Goal: Task Accomplishment & Management: Use online tool/utility

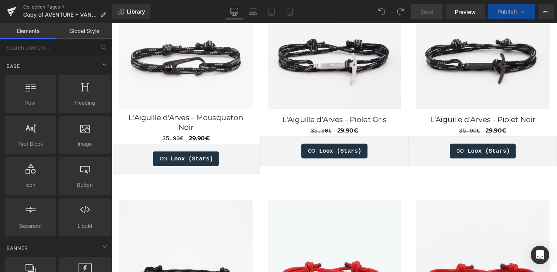
scroll to position [831, 0]
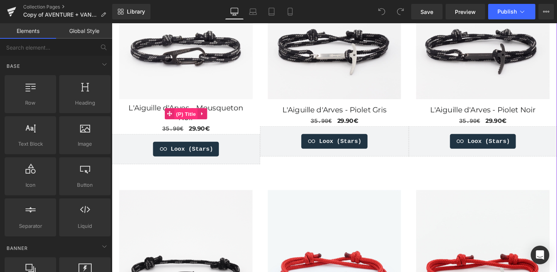
click at [188, 114] on span "(P) Title" at bounding box center [190, 119] width 25 height 12
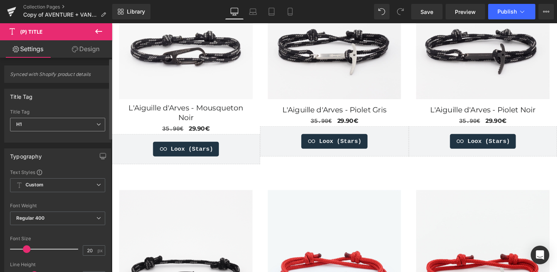
click at [31, 120] on span "H1" at bounding box center [57, 125] width 95 height 14
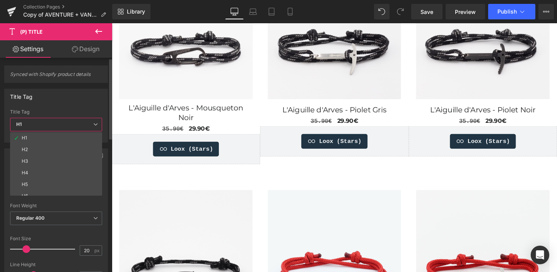
click at [31, 122] on span "H1" at bounding box center [56, 125] width 92 height 14
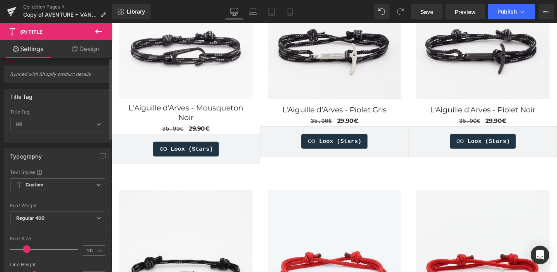
click at [7, 145] on div "Typography Text Styles Custom Custom Setup Global Style Custom Setup Global Sty…" at bounding box center [58, 275] width 116 height 266
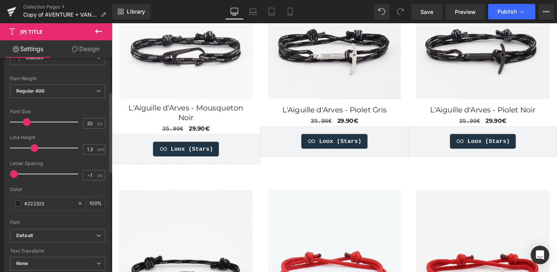
scroll to position [81, 0]
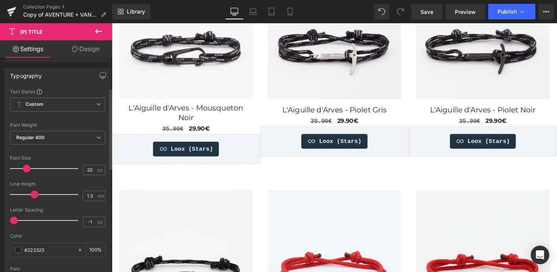
click at [5, 133] on div "Text Styles Custom Custom Setup Global Style Custom Setup Global Style Thin 100…" at bounding box center [58, 207] width 106 height 239
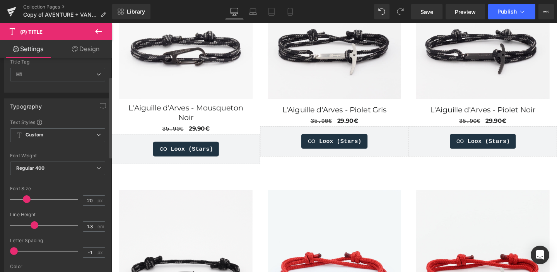
scroll to position [50, 0]
click at [25, 135] on span "Custom Setup Global Style" at bounding box center [57, 136] width 95 height 14
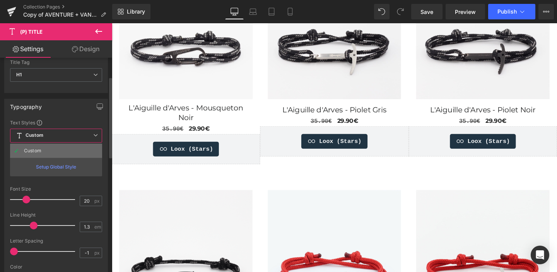
click at [30, 151] on div "Custom" at bounding box center [32, 150] width 17 height 5
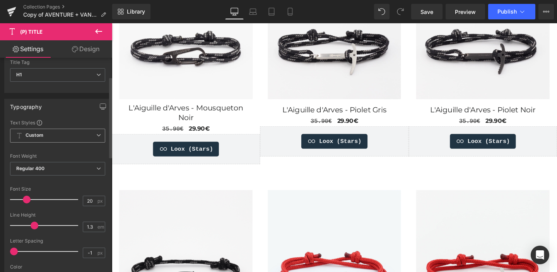
click at [29, 139] on span "Custom Setup Global Style" at bounding box center [57, 136] width 95 height 14
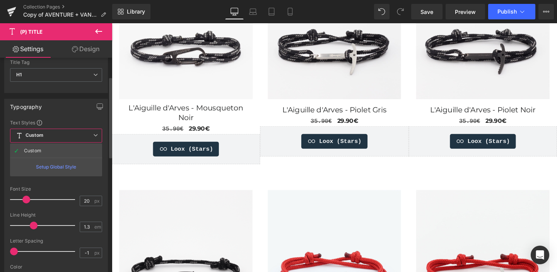
click at [47, 167] on div "Setup Global Style" at bounding box center [56, 167] width 92 height 18
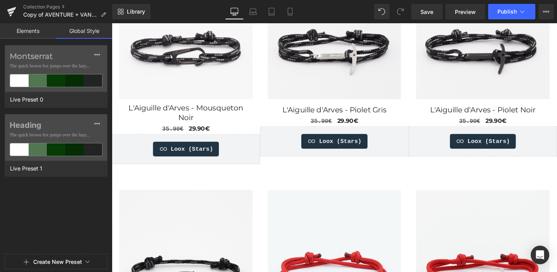
click at [37, 33] on link "Elements" at bounding box center [28, 30] width 56 height 15
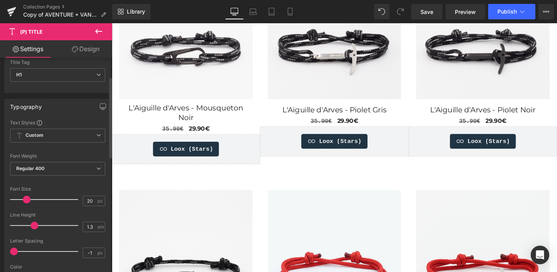
click at [6, 117] on div "Typography Text Styles Custom Custom Setup Global Style Custom Setup Global Sty…" at bounding box center [57, 229] width 107 height 260
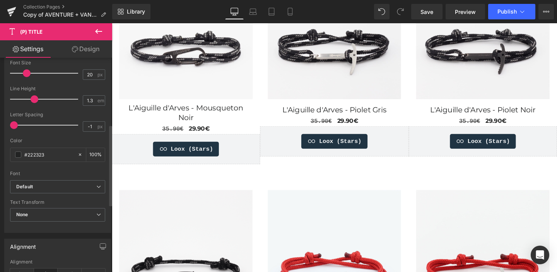
scroll to position [176, 0]
click at [31, 186] on icon "Default" at bounding box center [24, 186] width 17 height 7
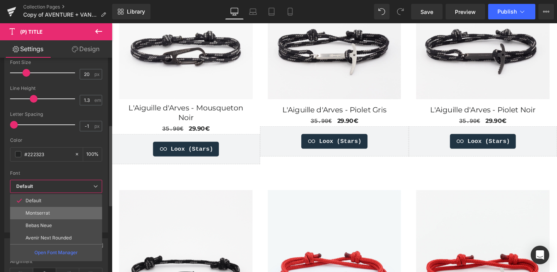
click at [38, 210] on p "Montserrat" at bounding box center [38, 212] width 24 height 5
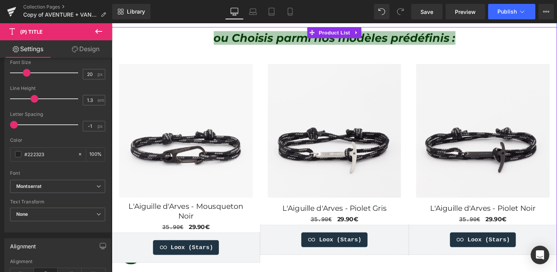
scroll to position [729, 0]
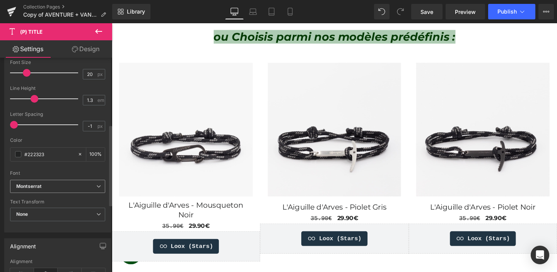
click at [57, 182] on span "Montserrat" at bounding box center [57, 187] width 95 height 14
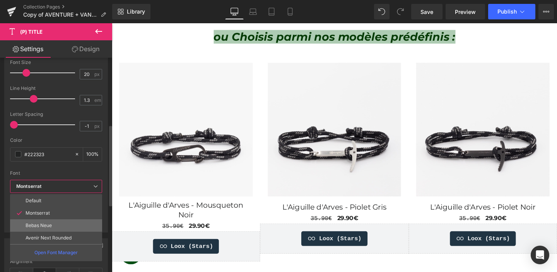
click at [51, 224] on p "Bebas Neue" at bounding box center [39, 225] width 26 height 5
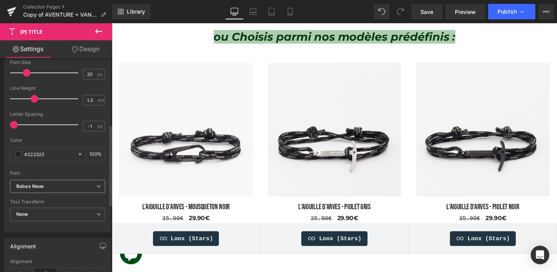
click at [53, 187] on b "Bebas Neue" at bounding box center [56, 186] width 80 height 7
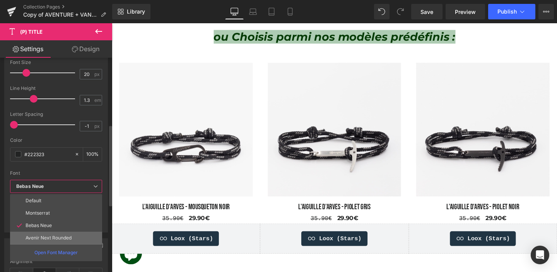
click at [50, 237] on p "Avenir Next Rounded" at bounding box center [49, 237] width 46 height 5
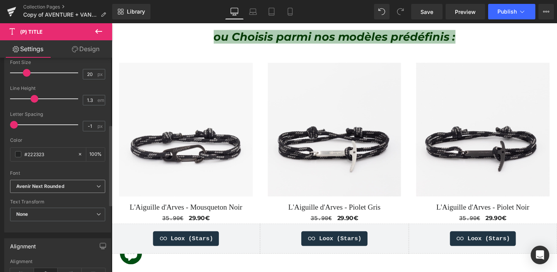
click at [47, 185] on icon "Avenir Next Rounded" at bounding box center [40, 186] width 48 height 7
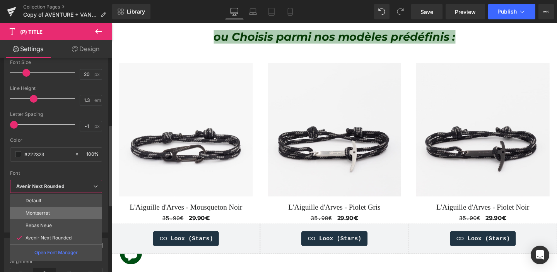
click at [45, 213] on p "Montserrat" at bounding box center [38, 212] width 24 height 5
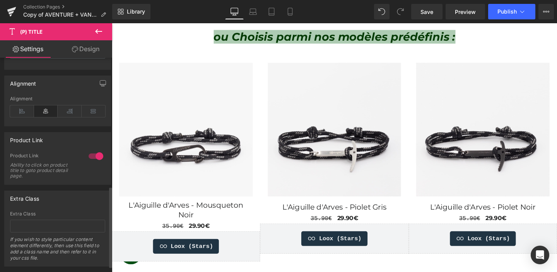
scroll to position [355, 0]
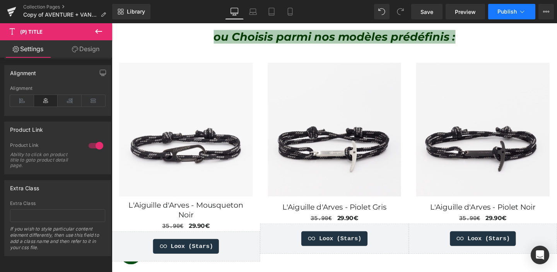
click at [502, 12] on span "Publish" at bounding box center [507, 12] width 19 height 6
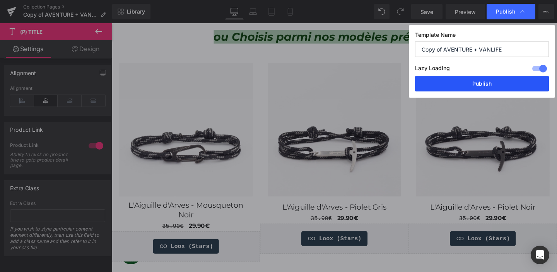
click at [487, 80] on button "Publish" at bounding box center [482, 83] width 134 height 15
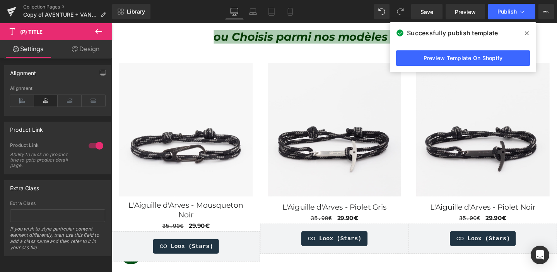
click at [528, 33] on icon at bounding box center [527, 33] width 4 height 6
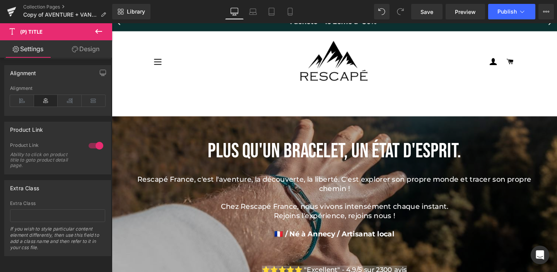
scroll to position [0, 0]
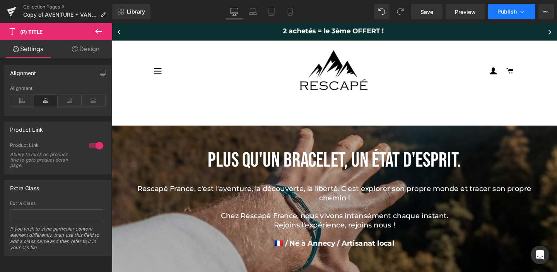
click at [501, 12] on span "Publish" at bounding box center [507, 12] width 19 height 6
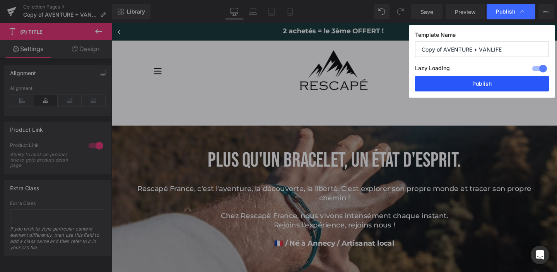
click at [487, 89] on button "Publish" at bounding box center [482, 83] width 134 height 15
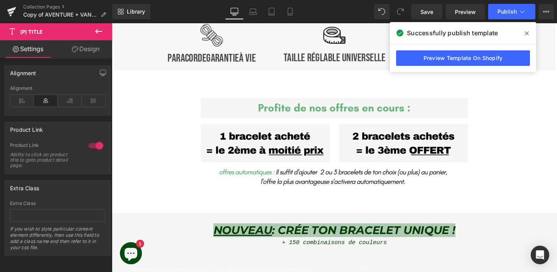
scroll to position [305, 0]
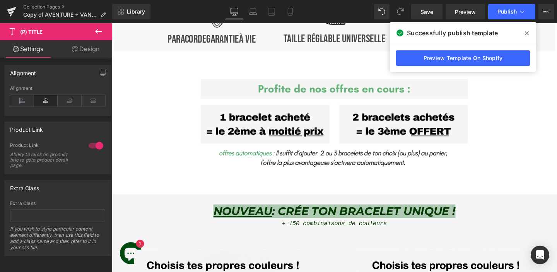
click at [528, 33] on icon at bounding box center [527, 33] width 4 height 6
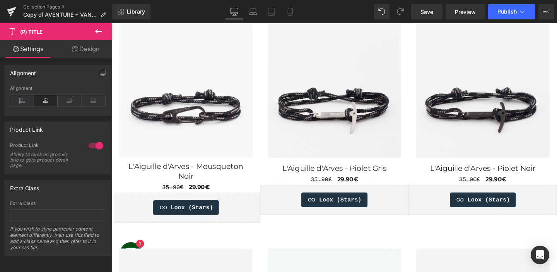
scroll to position [790, 0]
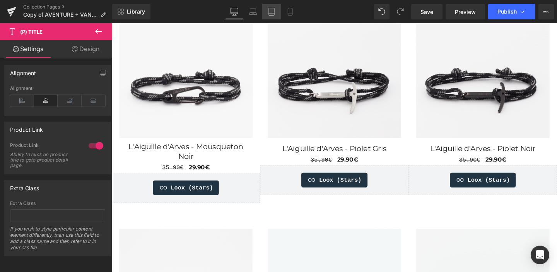
click at [276, 9] on icon at bounding box center [272, 12] width 8 height 8
type input "18"
type input "100"
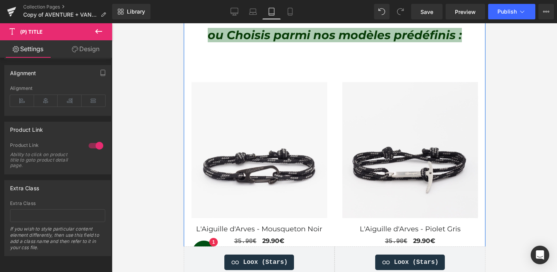
scroll to position [920, 0]
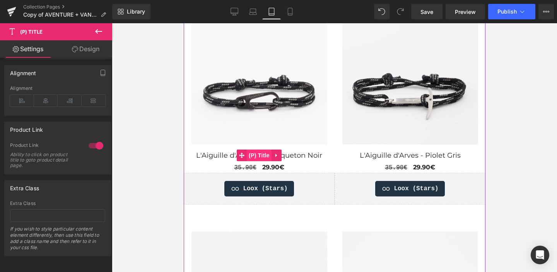
click at [255, 155] on span "(P) Title" at bounding box center [259, 155] width 25 height 12
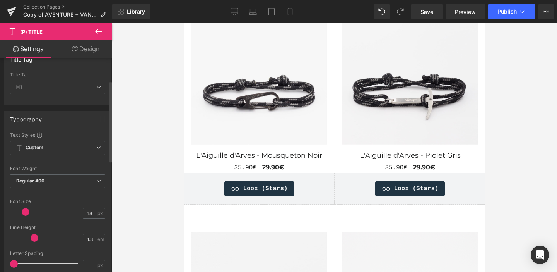
scroll to position [11, 0]
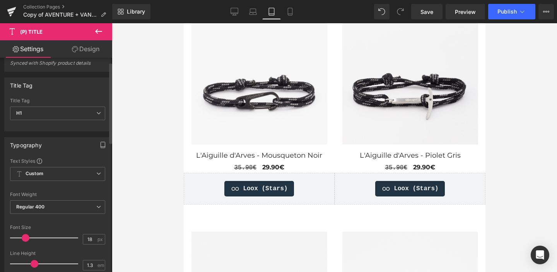
click at [100, 145] on icon "button" at bounding box center [103, 145] width 6 height 6
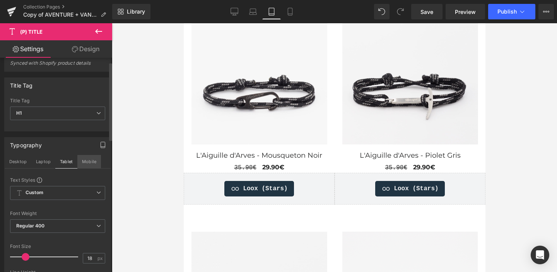
click at [83, 161] on button "Mobile" at bounding box center [89, 161] width 24 height 13
type input "20"
type input "100"
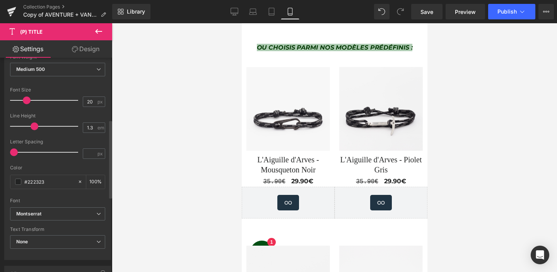
scroll to position [168, 0]
click at [25, 212] on icon "Montserrat" at bounding box center [28, 213] width 25 height 7
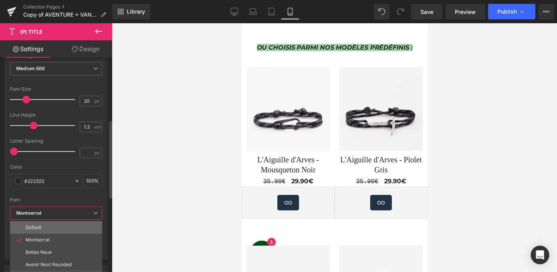
click at [32, 224] on li "Default" at bounding box center [56, 227] width 92 height 12
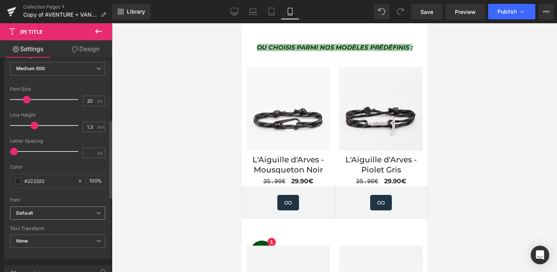
click at [39, 214] on b "Default" at bounding box center [56, 213] width 80 height 7
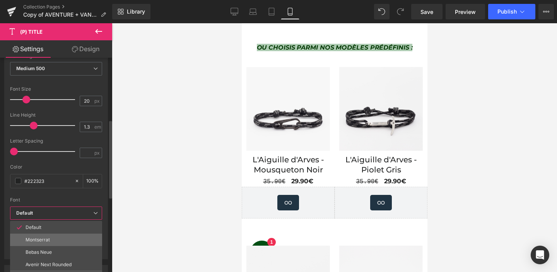
click at [37, 239] on p "Montserrat" at bounding box center [38, 239] width 24 height 5
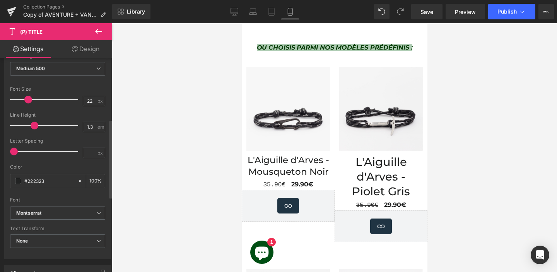
click at [28, 96] on span at bounding box center [28, 100] width 8 height 8
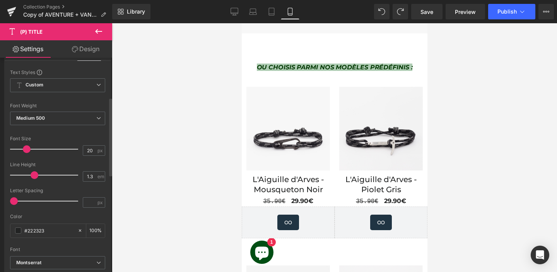
scroll to position [101, 0]
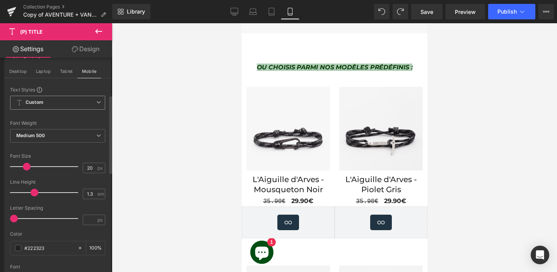
click at [37, 103] on b "Custom" at bounding box center [35, 102] width 18 height 7
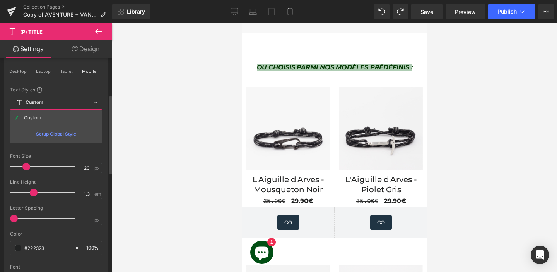
click at [37, 103] on b "Custom" at bounding box center [35, 102] width 18 height 7
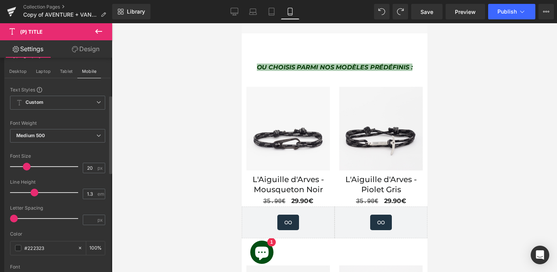
click at [38, 114] on div at bounding box center [57, 115] width 95 height 5
click at [39, 131] on span "Medium 500" at bounding box center [57, 136] width 95 height 14
click at [43, 120] on div "Font Weight" at bounding box center [57, 122] width 95 height 5
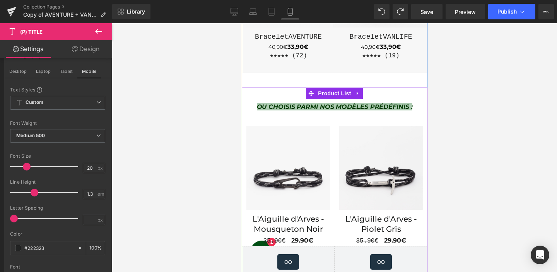
scroll to position [435, 0]
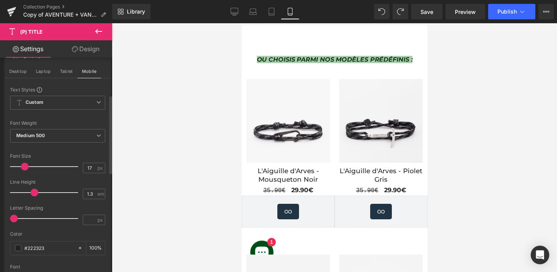
click at [24, 165] on span at bounding box center [25, 167] width 8 height 8
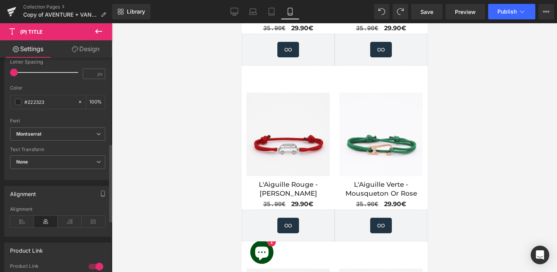
scroll to position [250, 0]
click at [22, 159] on b "None" at bounding box center [22, 159] width 12 height 6
click at [7, 153] on div "Text Styles Custom Custom Setup Global Style Custom Setup Global Style Thin 100…" at bounding box center [58, 57] width 106 height 239
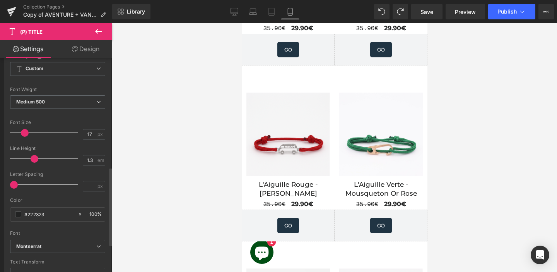
scroll to position [97, 0]
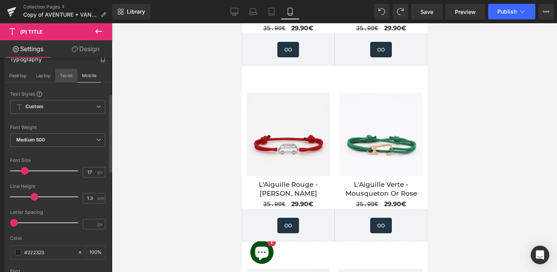
click at [66, 80] on button "Tablet" at bounding box center [66, 75] width 22 height 13
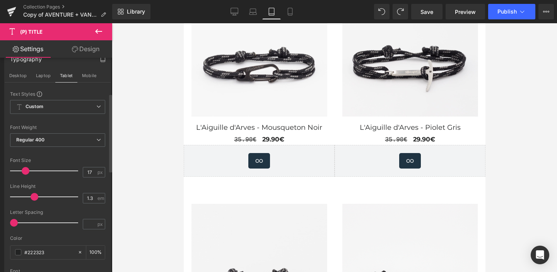
type input "18"
type input "100"
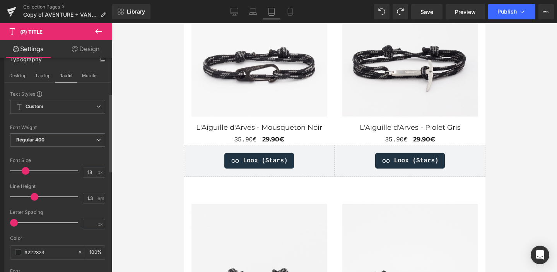
scroll to position [957, 0]
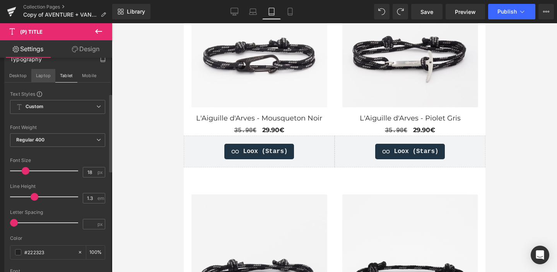
click at [44, 76] on button "Laptop" at bounding box center [43, 75] width 24 height 13
type input "24"
type input "100"
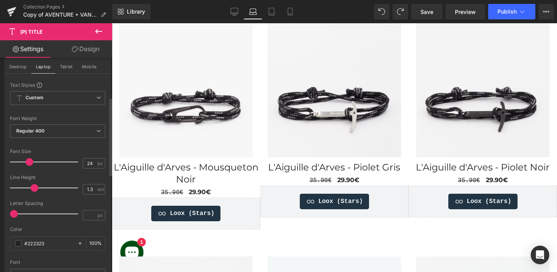
scroll to position [108, 0]
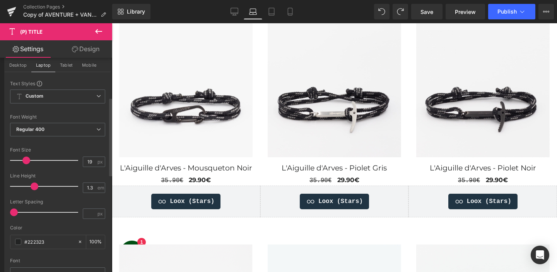
click at [25, 161] on span at bounding box center [26, 160] width 8 height 8
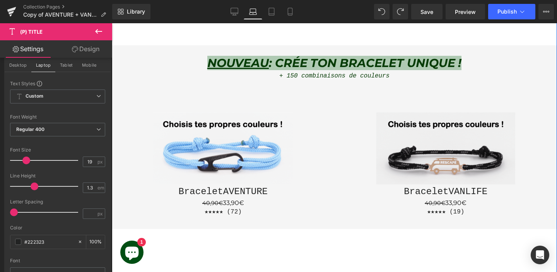
scroll to position [488, 0]
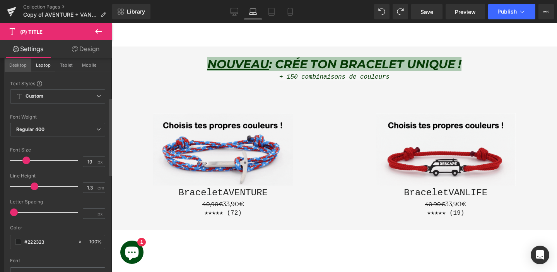
drag, startPoint x: 15, startPoint y: 67, endPoint x: 3, endPoint y: 148, distance: 82.2
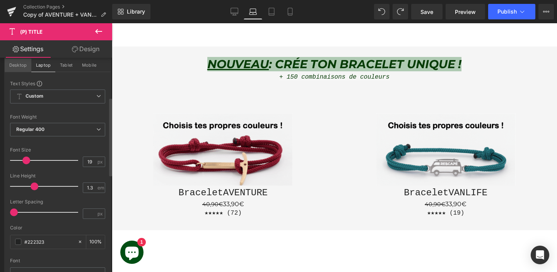
click at [15, 67] on button "Desktop" at bounding box center [18, 64] width 27 height 13
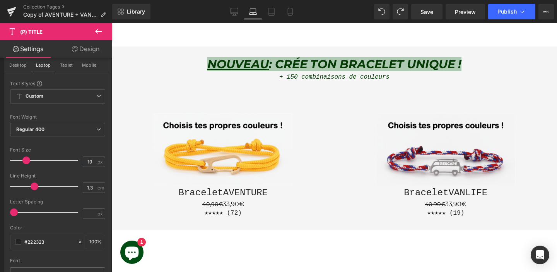
type input "20"
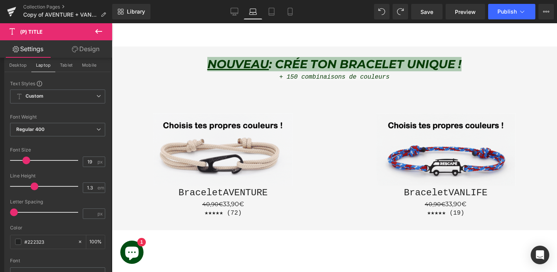
type input "100"
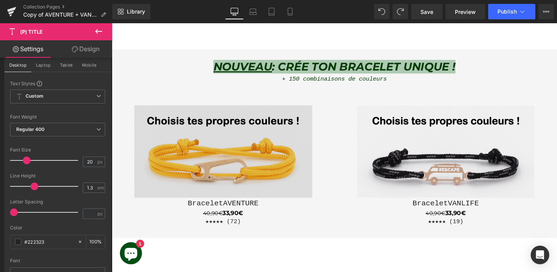
scroll to position [451, 0]
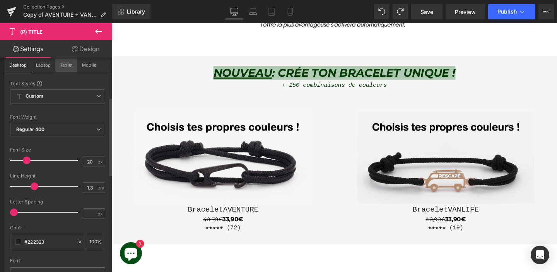
drag, startPoint x: 17, startPoint y: 104, endPoint x: 71, endPoint y: 67, distance: 64.6
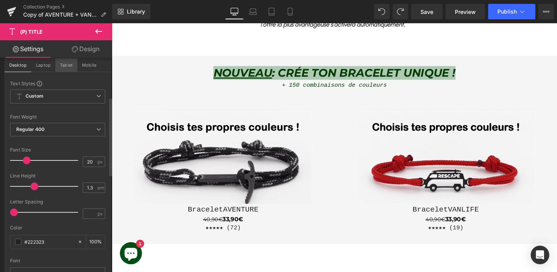
click at [71, 67] on button "Tablet" at bounding box center [66, 64] width 22 height 13
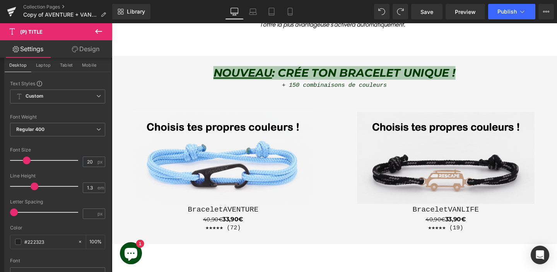
type input "18"
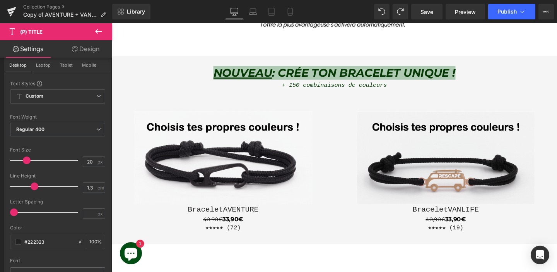
type input "100"
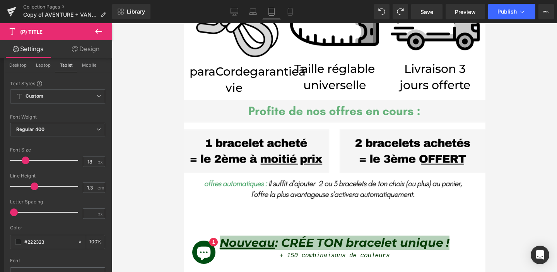
scroll to position [487, 0]
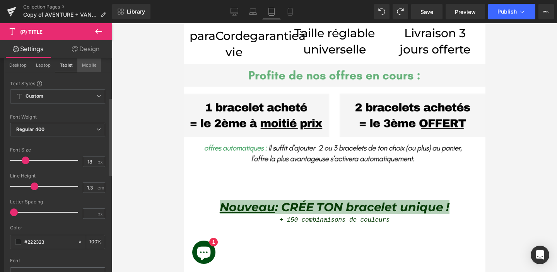
click at [87, 68] on button "Mobile" at bounding box center [89, 64] width 24 height 13
type input "17"
type input "100"
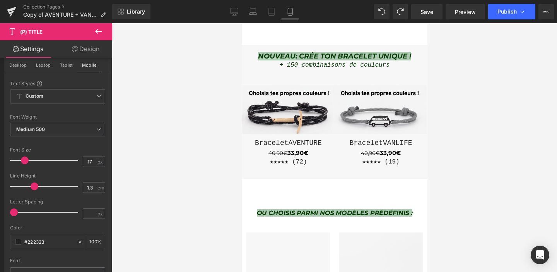
scroll to position [285, 0]
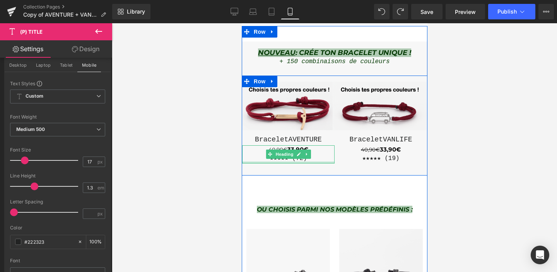
click at [279, 161] on div at bounding box center [288, 162] width 93 height 2
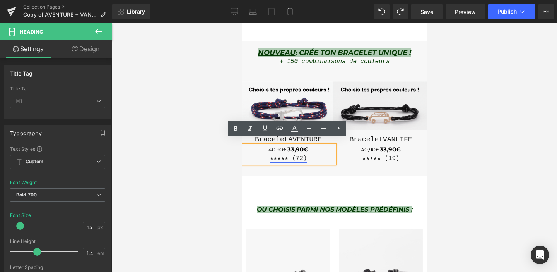
click at [274, 155] on link "★★★★★ (72)" at bounding box center [287, 158] width 37 height 7
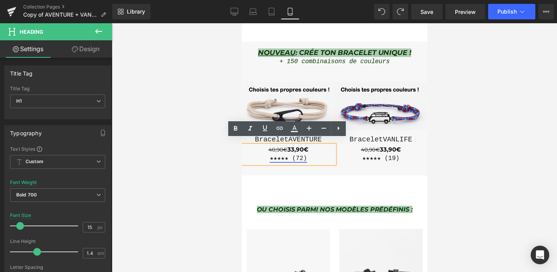
click at [274, 155] on link "★★★★★ (72)" at bounding box center [287, 158] width 37 height 7
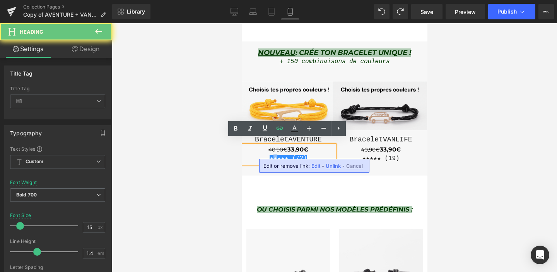
click at [274, 155] on link "★★★★★ (72)" at bounding box center [287, 158] width 37 height 7
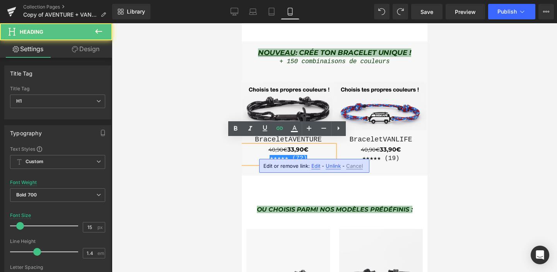
click at [251, 154] on div "★★★★★ (72)" at bounding box center [288, 159] width 93 height 10
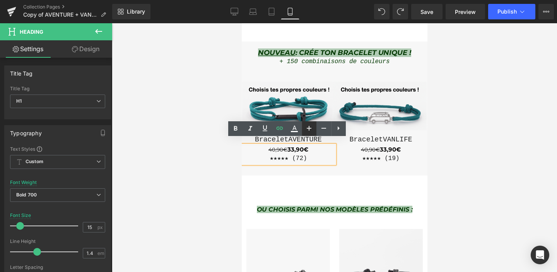
click at [307, 132] on icon at bounding box center [309, 127] width 9 height 9
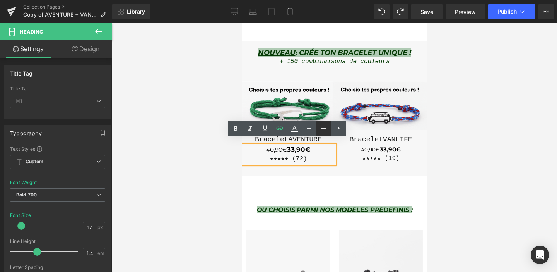
click at [317, 132] on link at bounding box center [324, 128] width 15 height 15
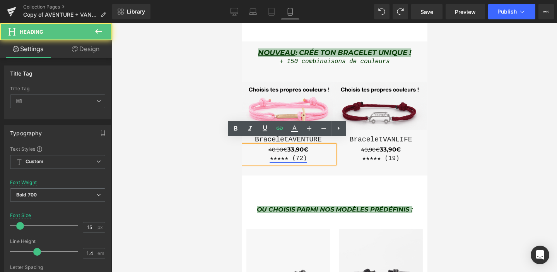
click at [286, 155] on link "★★★★★ (72)" at bounding box center [287, 158] width 37 height 7
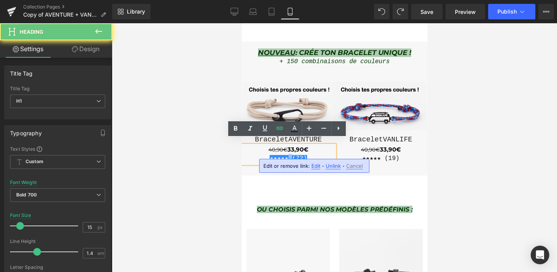
click at [286, 155] on link "★★★★★ (72)" at bounding box center [287, 158] width 37 height 7
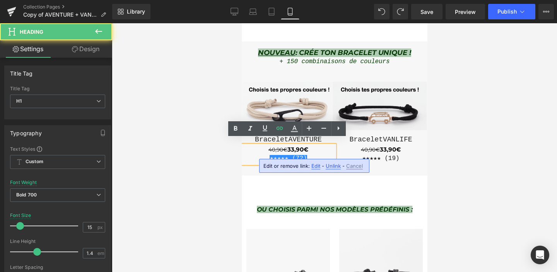
click at [282, 155] on link "★★★★★ (72)" at bounding box center [287, 158] width 37 height 7
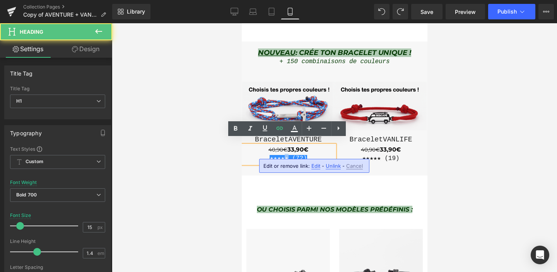
click at [282, 155] on link "★★★★★ (72)" at bounding box center [287, 158] width 37 height 7
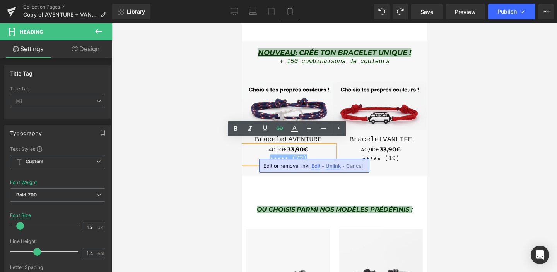
click at [282, 155] on link "★★★★★ (72)" at bounding box center [287, 158] width 37 height 7
click at [305, 130] on icon at bounding box center [309, 127] width 9 height 9
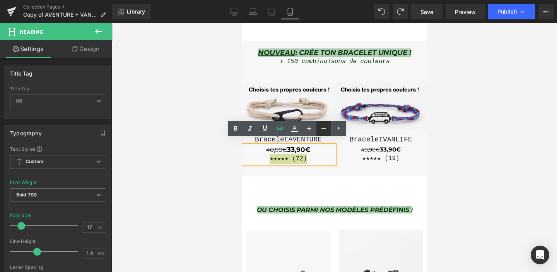
click at [318, 127] on link at bounding box center [324, 128] width 15 height 15
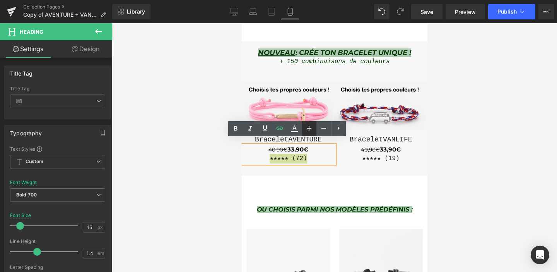
click at [308, 130] on icon at bounding box center [309, 127] width 9 height 9
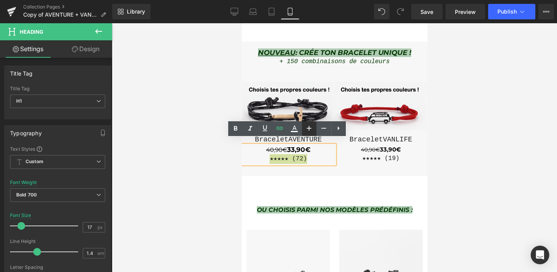
click at [311, 130] on icon at bounding box center [309, 127] width 9 height 9
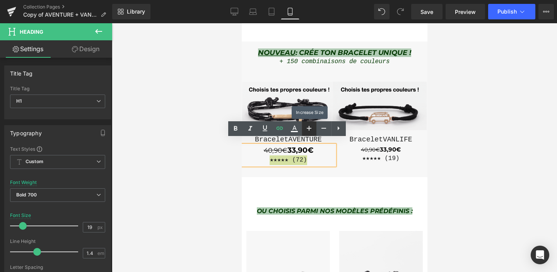
click at [311, 130] on icon at bounding box center [309, 127] width 9 height 9
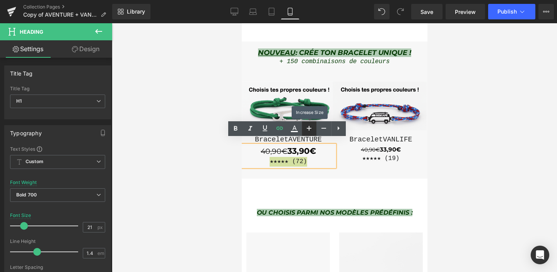
click at [311, 130] on icon at bounding box center [309, 127] width 9 height 9
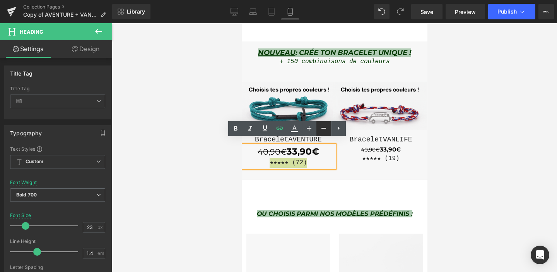
click at [323, 127] on icon at bounding box center [323, 127] width 9 height 9
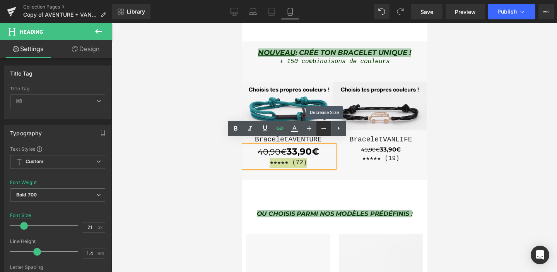
click at [323, 127] on icon at bounding box center [323, 127] width 9 height 9
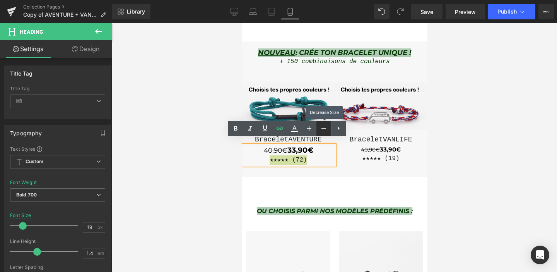
click at [323, 127] on icon at bounding box center [323, 127] width 9 height 9
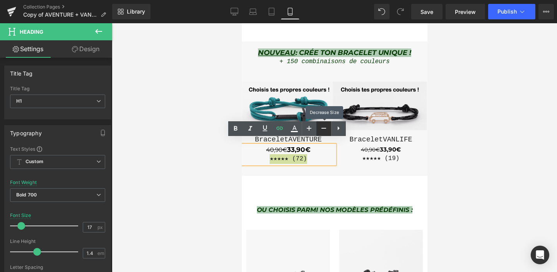
click at [324, 127] on icon at bounding box center [323, 127] width 9 height 9
type input "15"
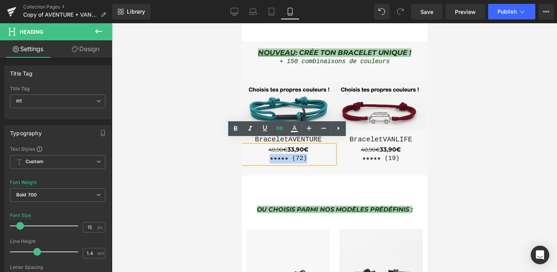
click at [335, 154] on div "★★★★★ (19)" at bounding box center [380, 159] width 93 height 10
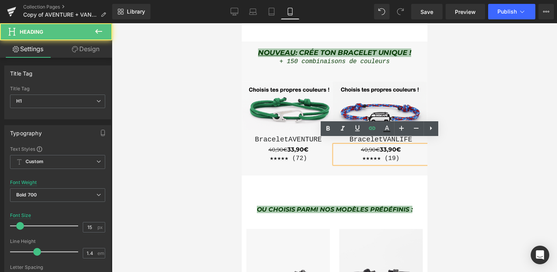
click at [329, 175] on div "ou Choisis parmi nos modèles prédéfinis :" at bounding box center [335, 194] width 186 height 38
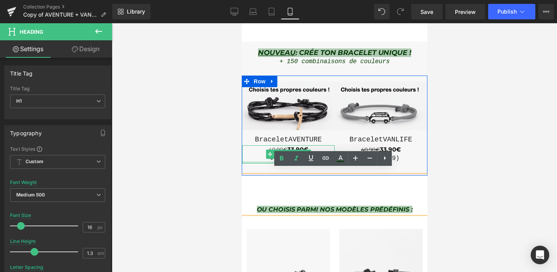
click at [270, 161] on div at bounding box center [288, 162] width 93 height 2
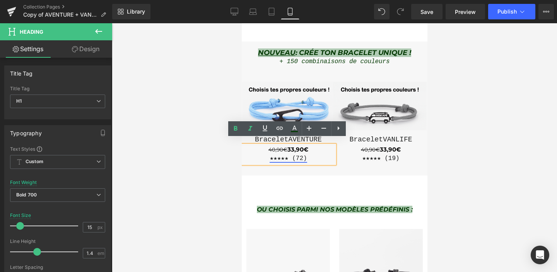
click at [270, 155] on link "★★★★★ (72)" at bounding box center [287, 158] width 37 height 7
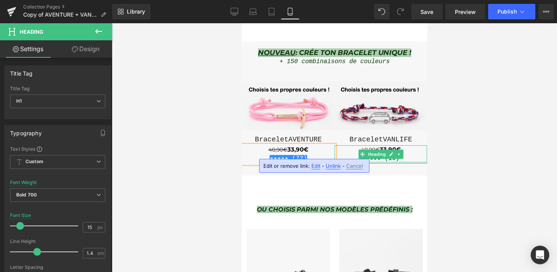
click at [374, 161] on div at bounding box center [380, 162] width 93 height 2
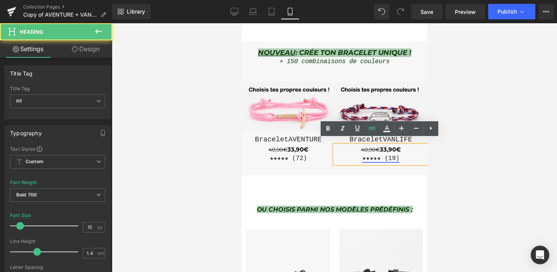
click at [373, 155] on link "★★★★★ (19)" at bounding box center [380, 158] width 37 height 7
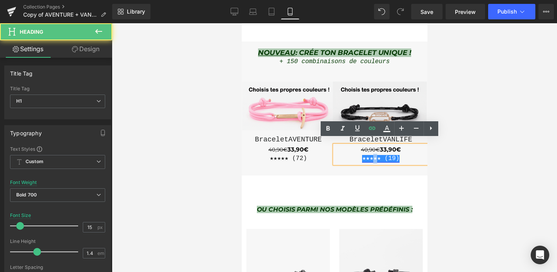
click at [373, 155] on link "★★★★★ (19)" at bounding box center [380, 158] width 37 height 7
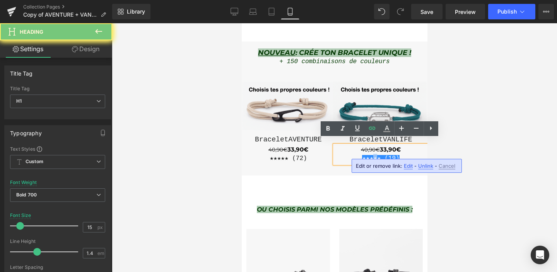
click at [373, 155] on link "★★★★★ (19)" at bounding box center [380, 158] width 37 height 7
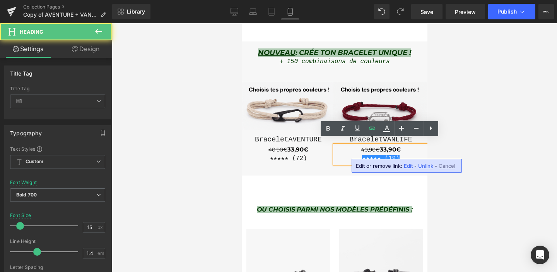
click at [378, 155] on link "★★★★★ (19)" at bounding box center [380, 158] width 37 height 7
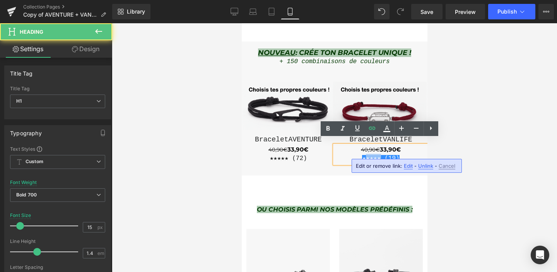
drag, startPoint x: 378, startPoint y: 152, endPoint x: 364, endPoint y: 151, distance: 14.7
click at [363, 155] on link "★★★★★ (19)" at bounding box center [380, 158] width 37 height 7
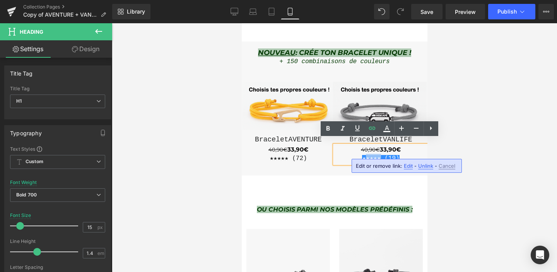
click at [364, 155] on link "★★★★★ (19)" at bounding box center [380, 158] width 37 height 7
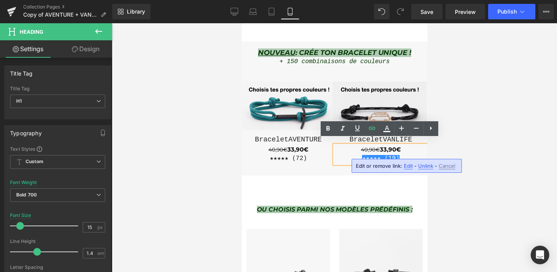
click at [360, 154] on div "★★★★★ (19)" at bounding box center [380, 159] width 93 height 10
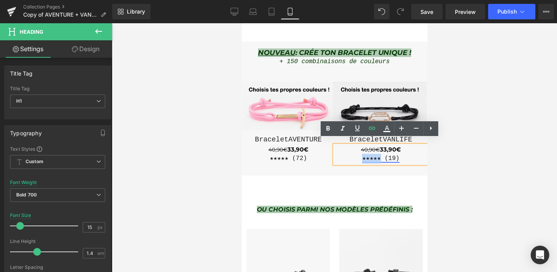
drag, startPoint x: 362, startPoint y: 151, endPoint x: 378, endPoint y: 151, distance: 16.3
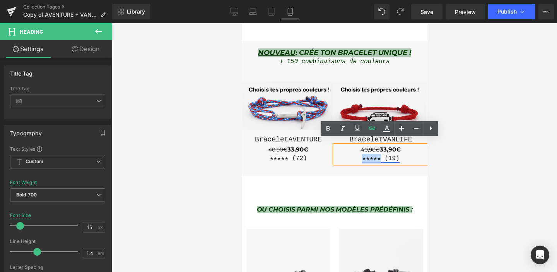
click at [379, 155] on link "★★★★★ (19)" at bounding box center [380, 158] width 37 height 7
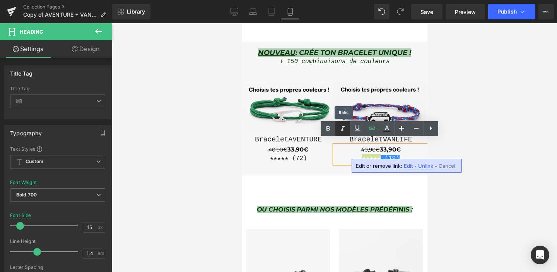
click at [345, 129] on icon at bounding box center [342, 128] width 9 height 9
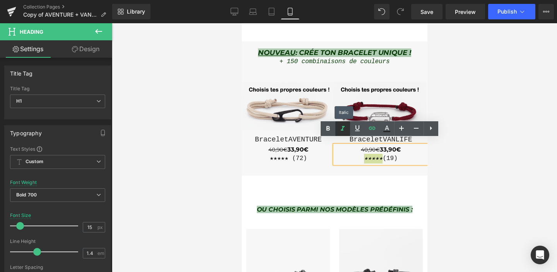
click at [346, 129] on icon at bounding box center [342, 128] width 9 height 9
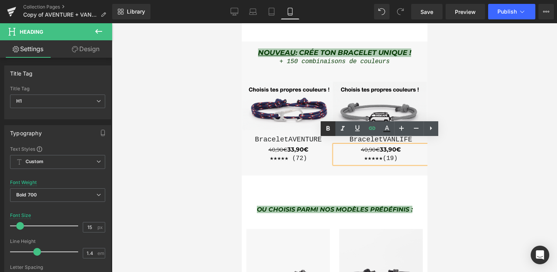
click at [329, 129] on icon at bounding box center [327, 128] width 3 height 5
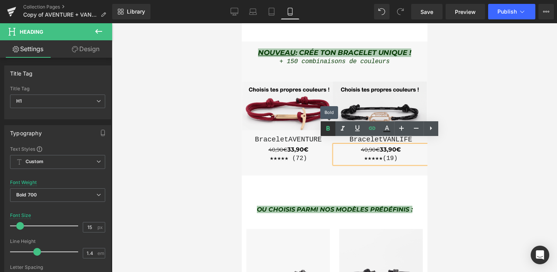
click at [330, 129] on icon at bounding box center [328, 128] width 9 height 9
click at [354, 132] on link at bounding box center [357, 128] width 15 height 15
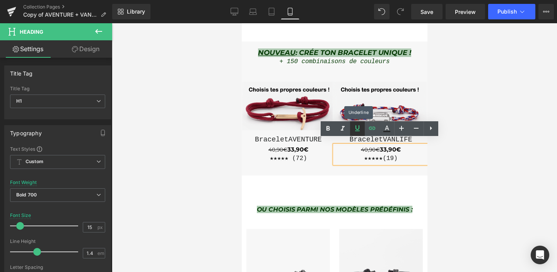
click at [354, 132] on link at bounding box center [357, 128] width 15 height 15
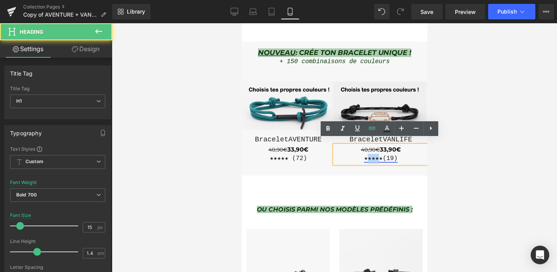
drag, startPoint x: 363, startPoint y: 152, endPoint x: 374, endPoint y: 151, distance: 11.6
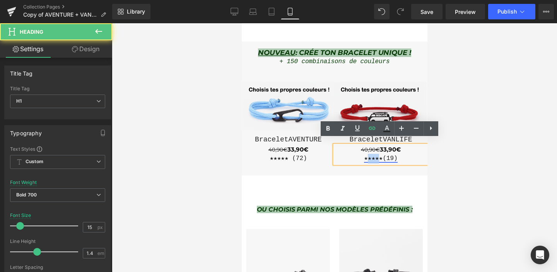
click at [374, 155] on strong "★★★★★" at bounding box center [373, 158] width 19 height 7
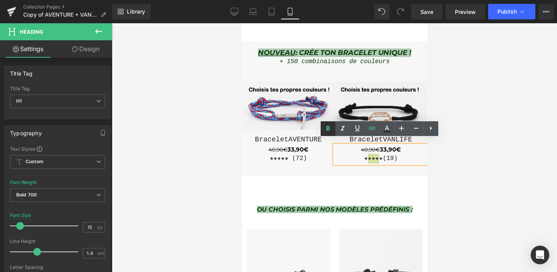
click at [329, 129] on icon at bounding box center [327, 128] width 3 height 5
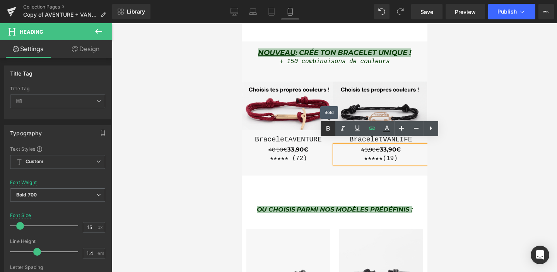
click at [329, 129] on icon at bounding box center [327, 128] width 3 height 5
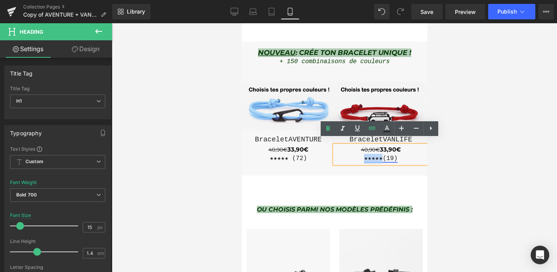
drag, startPoint x: 359, startPoint y: 155, endPoint x: 378, endPoint y: 155, distance: 19.0
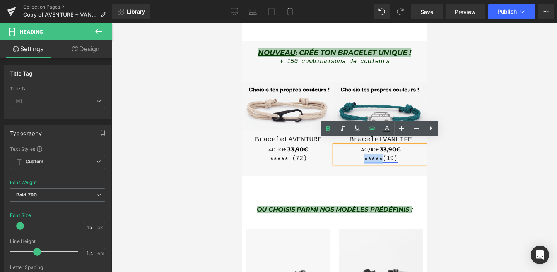
click at [378, 155] on div "★ ★★★ ★ (19)" at bounding box center [380, 159] width 93 height 10
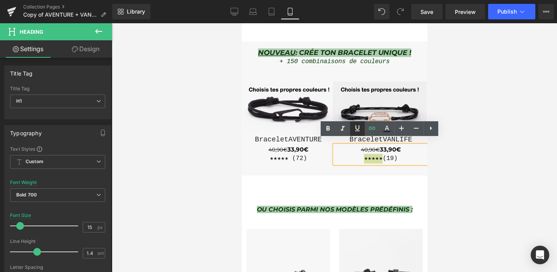
click at [355, 129] on icon at bounding box center [357, 127] width 9 height 9
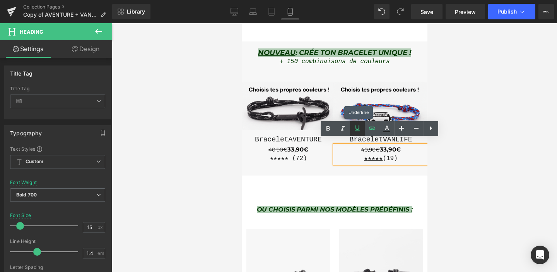
click at [355, 129] on icon at bounding box center [357, 127] width 9 height 9
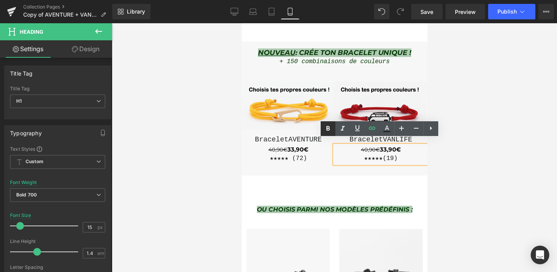
click at [326, 129] on icon at bounding box center [328, 128] width 9 height 9
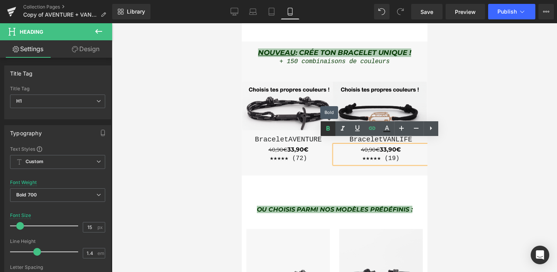
click at [326, 129] on icon at bounding box center [327, 128] width 3 height 5
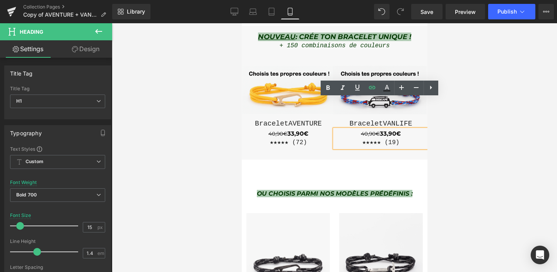
scroll to position [288, 0]
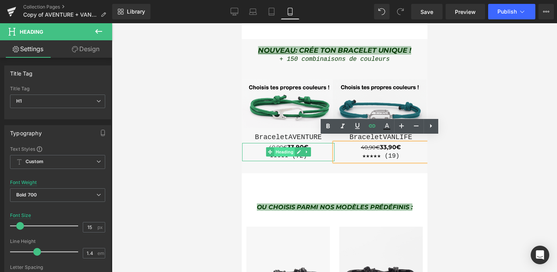
click at [281, 147] on span "Heading" at bounding box center [284, 151] width 21 height 9
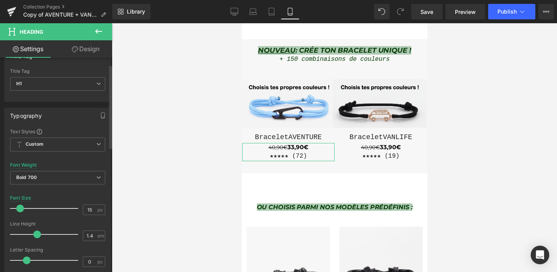
scroll to position [21, 0]
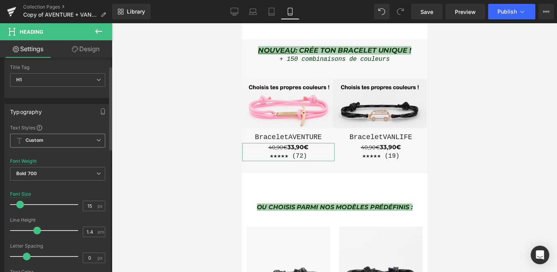
click at [40, 139] on b "Custom" at bounding box center [35, 140] width 18 height 7
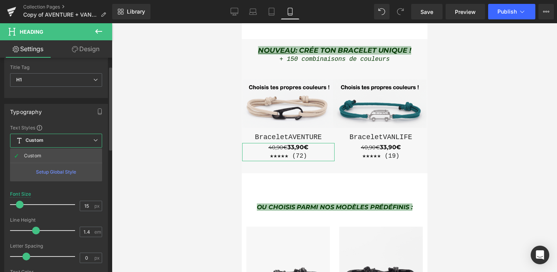
click at [40, 139] on b "Custom" at bounding box center [35, 140] width 18 height 7
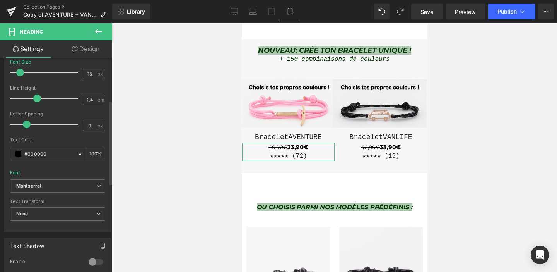
scroll to position [154, 0]
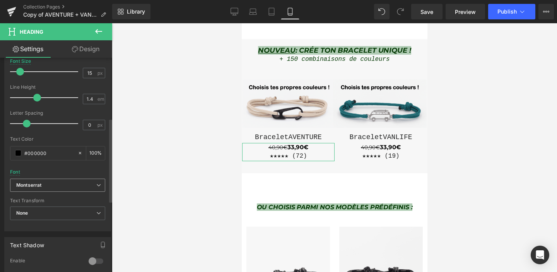
click at [21, 187] on icon "Montserrat" at bounding box center [28, 185] width 25 height 7
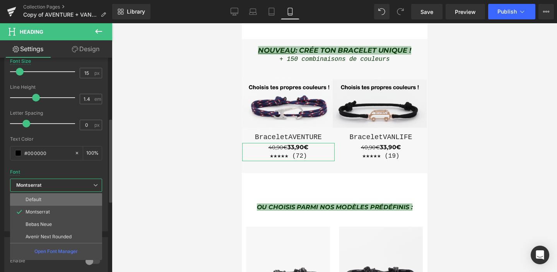
click at [28, 203] on li "Default" at bounding box center [56, 199] width 92 height 12
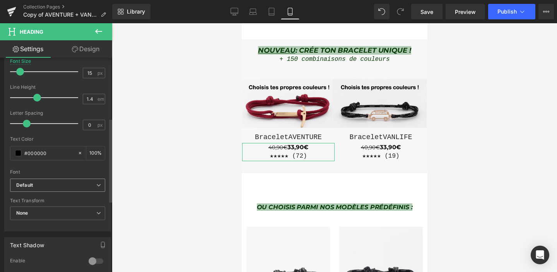
click at [53, 184] on b "Default" at bounding box center [56, 185] width 80 height 7
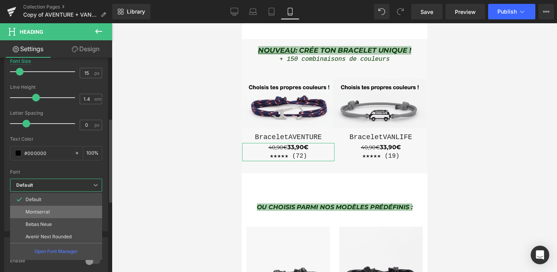
click at [40, 210] on p "Montserrat" at bounding box center [38, 211] width 24 height 5
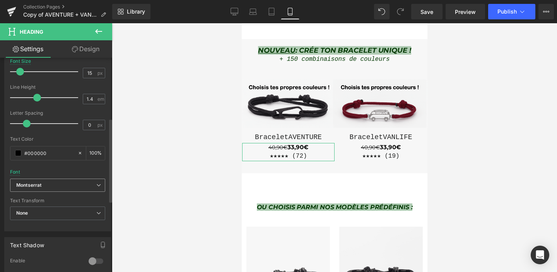
click at [45, 184] on b "Montserrat" at bounding box center [56, 185] width 80 height 7
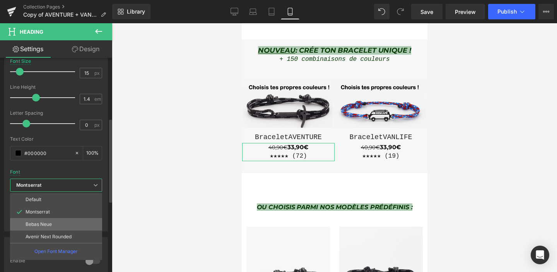
click at [37, 225] on p "Bebas Neue" at bounding box center [39, 223] width 26 height 5
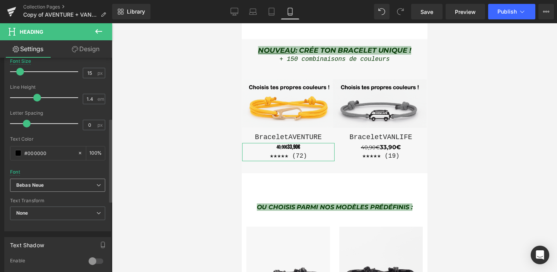
click at [39, 183] on icon "Bebas Neue" at bounding box center [29, 185] width 27 height 7
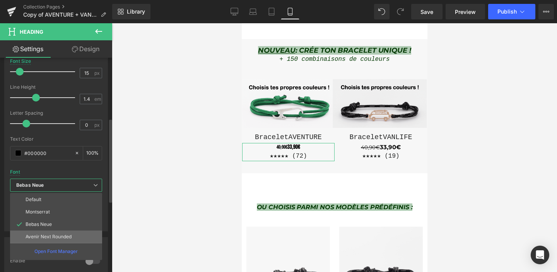
click at [39, 233] on li "Avenir Next Rounded" at bounding box center [56, 236] width 92 height 12
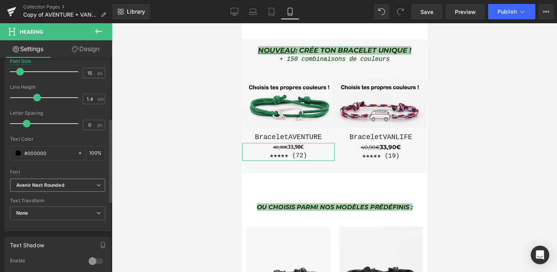
click at [35, 184] on icon "Avenir Next Rounded" at bounding box center [40, 185] width 48 height 7
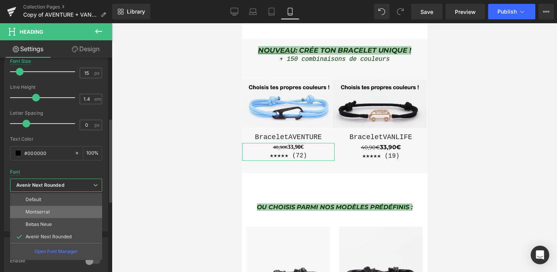
click at [34, 211] on p "Montserrat" at bounding box center [38, 211] width 24 height 5
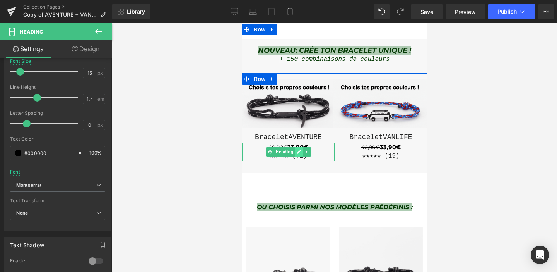
click at [297, 149] on icon at bounding box center [299, 151] width 4 height 5
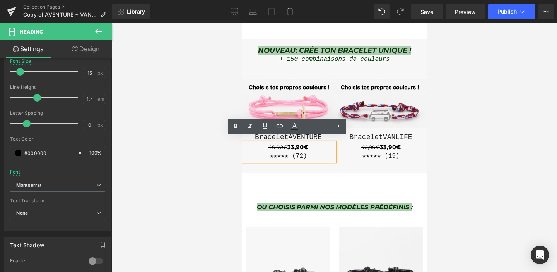
click at [289, 153] on link "★★★★★ (72)" at bounding box center [287, 156] width 37 height 7
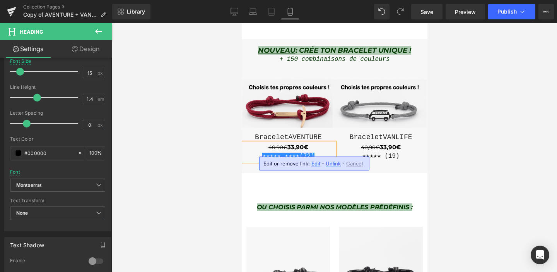
click at [293, 153] on link "★★★★★ ★★★★(72)" at bounding box center [288, 156] width 52 height 7
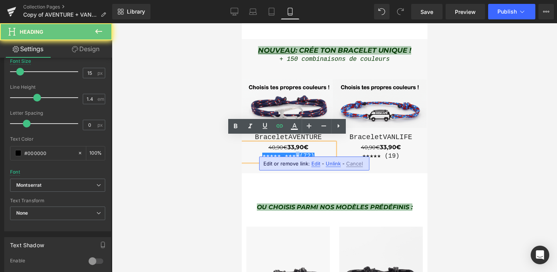
click at [293, 153] on link "★★★★★ ★★★★(72)" at bounding box center [288, 156] width 52 height 7
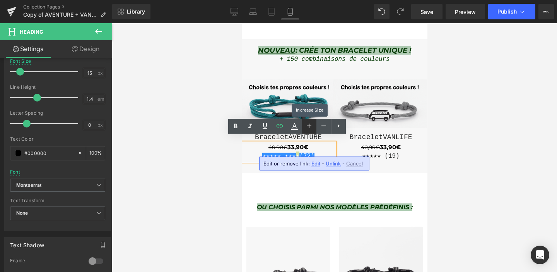
click at [307, 126] on icon at bounding box center [309, 125] width 9 height 9
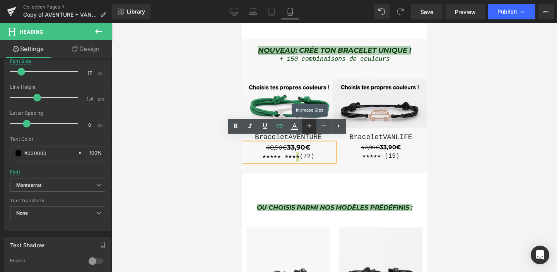
click at [307, 126] on icon at bounding box center [309, 125] width 9 height 9
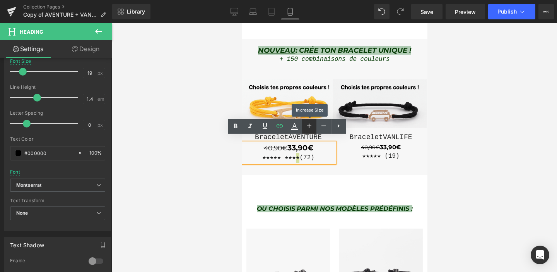
type input "15"
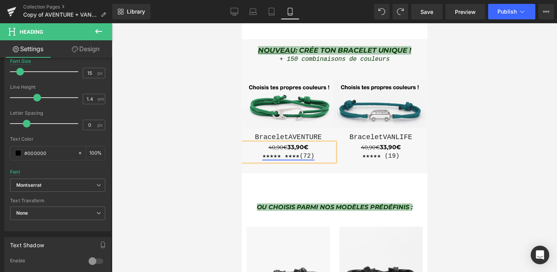
click at [298, 153] on link "★★★★★ ★★★★(72)" at bounding box center [288, 156] width 52 height 7
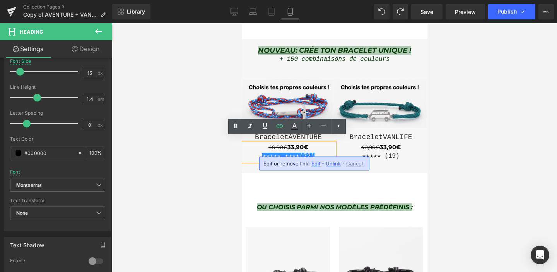
click at [307, 153] on link "★★★★★ ★★★★(72)" at bounding box center [288, 156] width 52 height 7
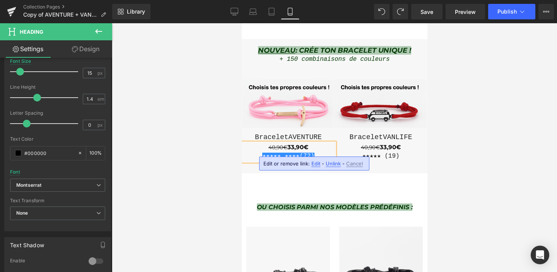
click at [305, 143] on h1 "40,90€ 33,90€" at bounding box center [288, 147] width 93 height 9
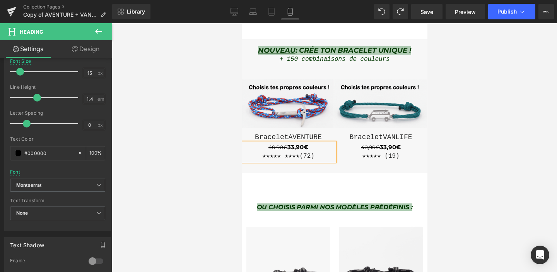
click at [287, 143] on h1 "40,90€ 33,90€" at bounding box center [288, 147] width 93 height 9
click at [310, 143] on h1 "40,90€ 33,90€" at bounding box center [288, 147] width 93 height 9
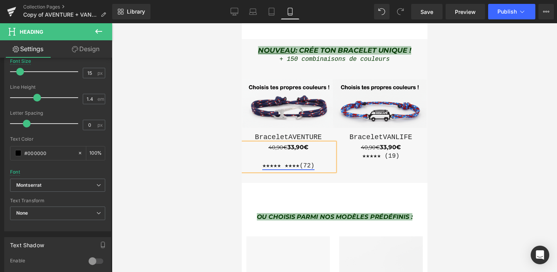
click at [298, 162] on link "★★★★★ ★★★★(72)" at bounding box center [288, 165] width 52 height 7
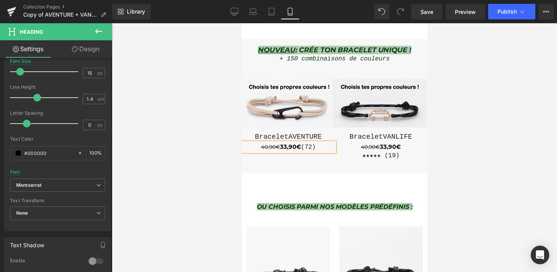
scroll to position [288, 0]
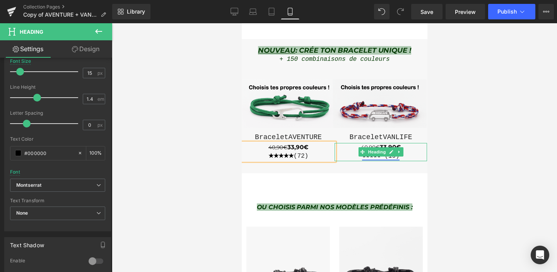
click at [367, 153] on link "★★★★★ (19)" at bounding box center [380, 156] width 37 height 7
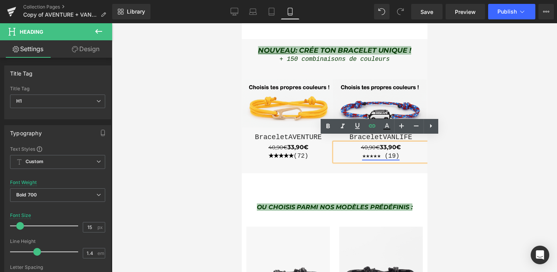
click at [386, 153] on link "★★★★★ (19)" at bounding box center [380, 156] width 37 height 7
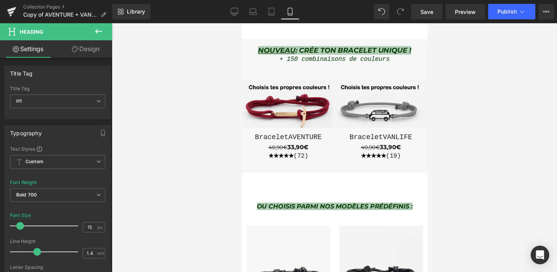
click at [445, 147] on div at bounding box center [335, 147] width 446 height 249
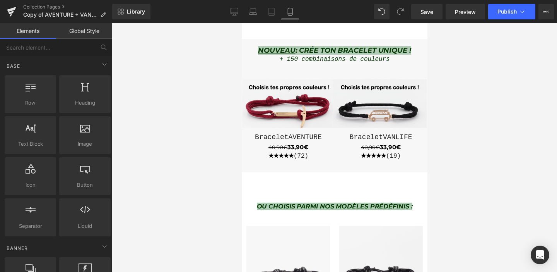
click at [385, 144] on div "40,90€ 33,90€ ★★★★★ (19) Heading" at bounding box center [380, 151] width 93 height 17
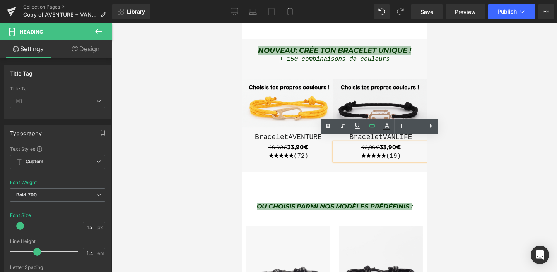
click at [299, 149] on icon at bounding box center [299, 151] width 4 height 5
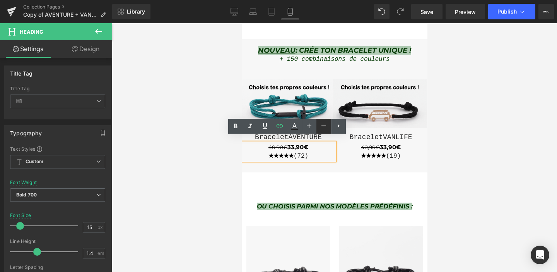
click at [318, 127] on link at bounding box center [324, 126] width 15 height 15
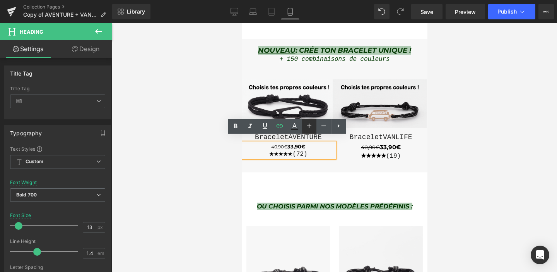
click at [310, 127] on icon at bounding box center [309, 125] width 9 height 9
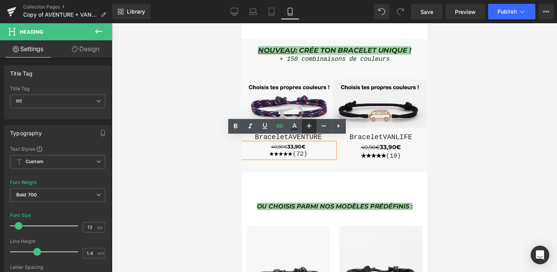
type input "15"
click at [284, 151] on h1 "★★★★★ (72)" at bounding box center [288, 155] width 93 height 9
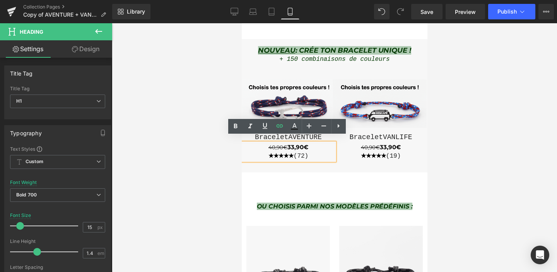
click at [284, 151] on h1 "★★★★★ (72)" at bounding box center [288, 155] width 93 height 9
click at [307, 129] on icon at bounding box center [309, 125] width 9 height 9
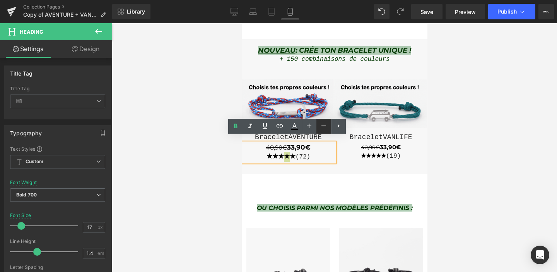
click at [319, 127] on icon at bounding box center [323, 125] width 9 height 9
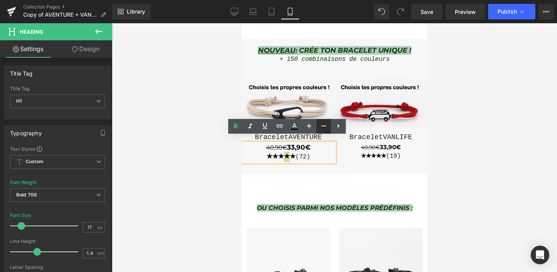
type input "15"
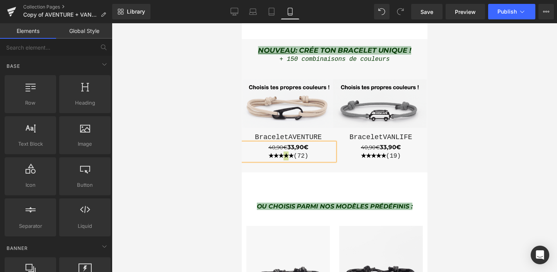
click at [436, 141] on div at bounding box center [335, 147] width 446 height 249
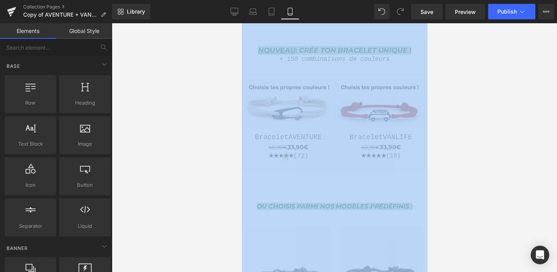
click at [436, 141] on div at bounding box center [335, 147] width 446 height 249
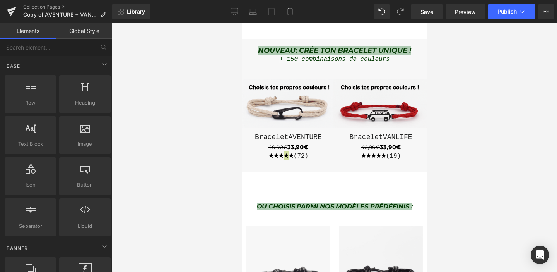
click at [431, 156] on div at bounding box center [335, 147] width 446 height 249
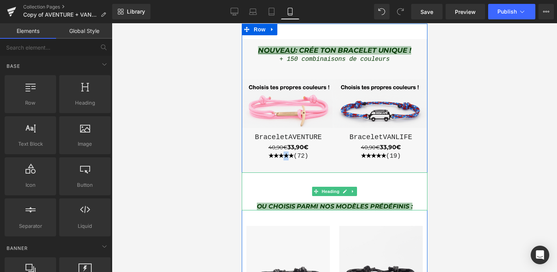
click at [351, 173] on div "ou Choisis parmi nos modèles prédéfinis :" at bounding box center [335, 191] width 186 height 38
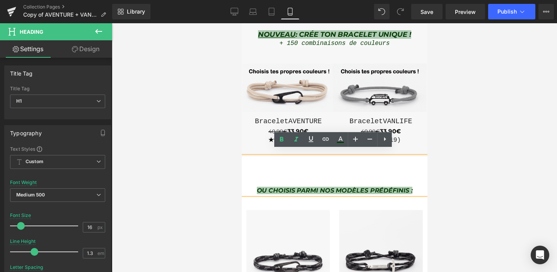
scroll to position [303, 0]
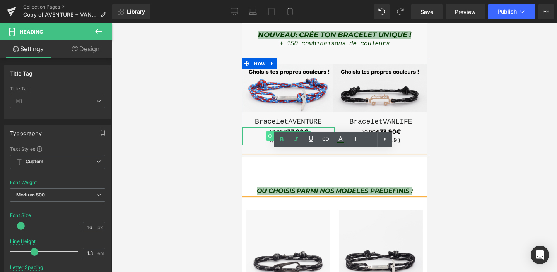
click at [268, 132] on span at bounding box center [270, 135] width 8 height 9
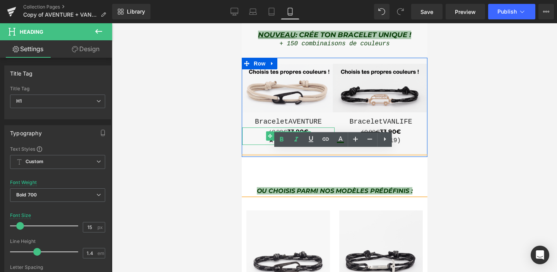
click at [297, 134] on icon at bounding box center [299, 136] width 4 height 4
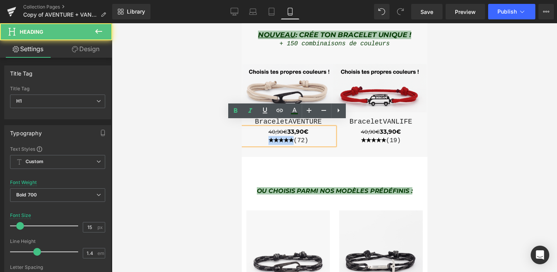
drag, startPoint x: 266, startPoint y: 134, endPoint x: 292, endPoint y: 133, distance: 26.3
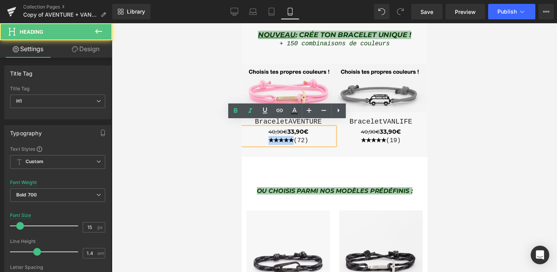
click at [292, 136] on h1 "★★★★★ (72)" at bounding box center [288, 140] width 93 height 9
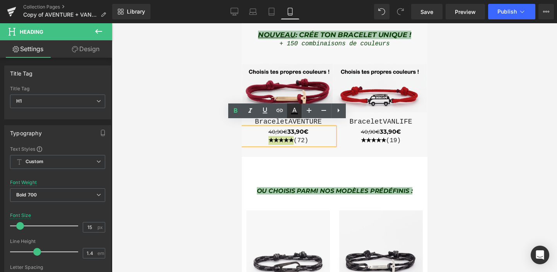
click at [296, 108] on icon at bounding box center [294, 110] width 9 height 9
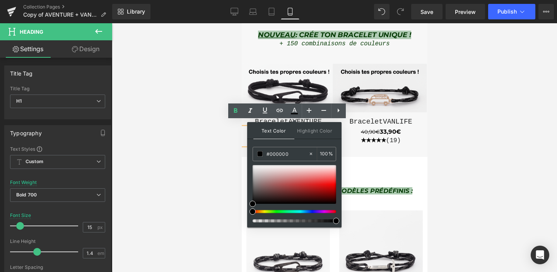
click at [266, 212] on div at bounding box center [292, 211] width 84 height 3
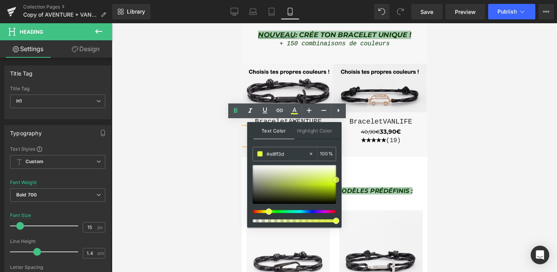
drag, startPoint x: 274, startPoint y: 192, endPoint x: 340, endPoint y: 180, distance: 66.9
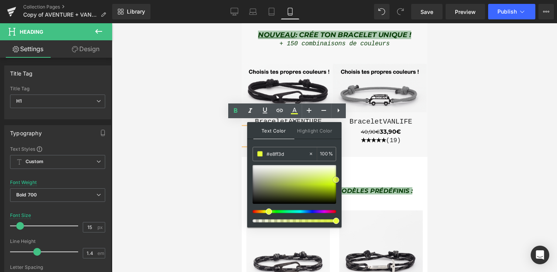
click at [340, 180] on div "Text Color Highlight Color rgba(232, 255, 61, 1) #e8ff3d 100 % transparent tran…" at bounding box center [294, 174] width 94 height 105
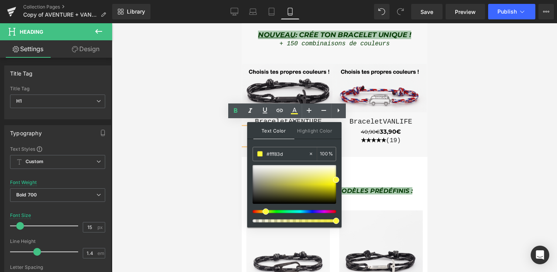
drag, startPoint x: 269, startPoint y: 213, endPoint x: 264, endPoint y: 213, distance: 5.4
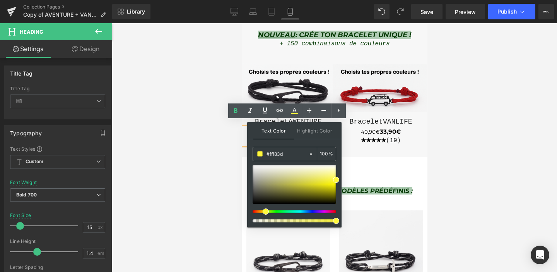
click at [264, 213] on span at bounding box center [266, 211] width 6 height 6
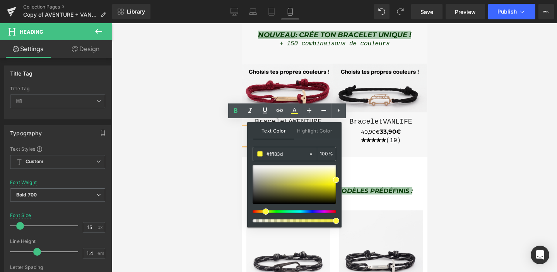
type input "#fffb3d"
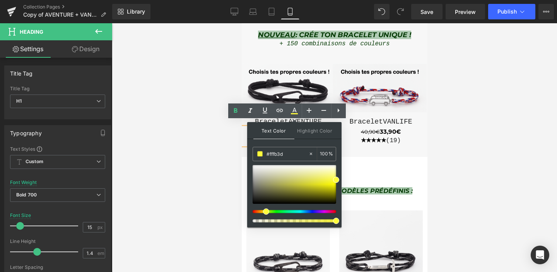
click at [413, 157] on div "ou Choisis parmi nos modèles prédéfinis :" at bounding box center [335, 176] width 186 height 38
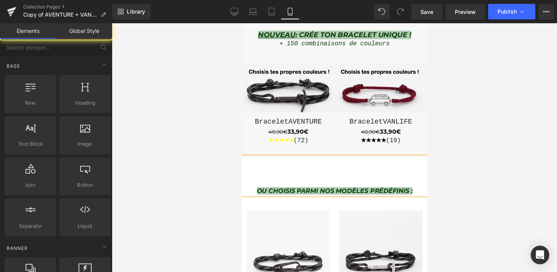
click at [453, 139] on div at bounding box center [335, 147] width 446 height 249
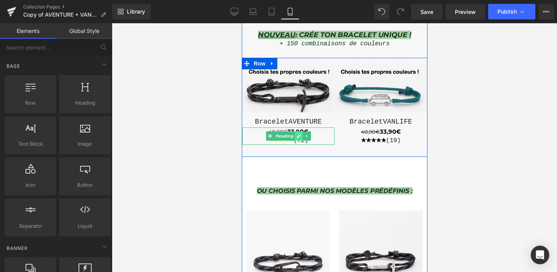
click at [297, 134] on icon at bounding box center [299, 136] width 4 height 4
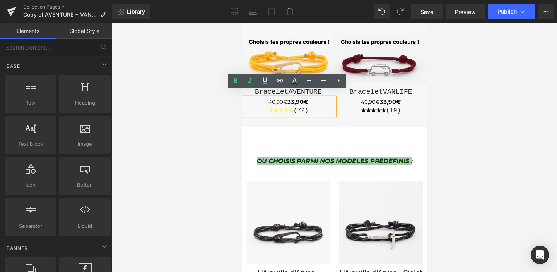
scroll to position [333, 0]
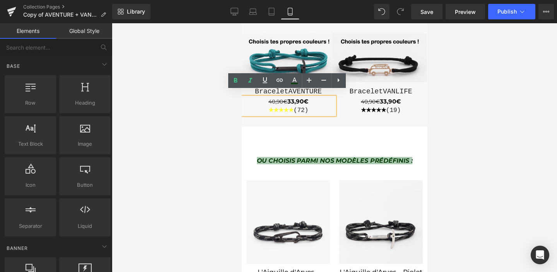
click at [286, 106] on span "★★★★★" at bounding box center [280, 109] width 25 height 7
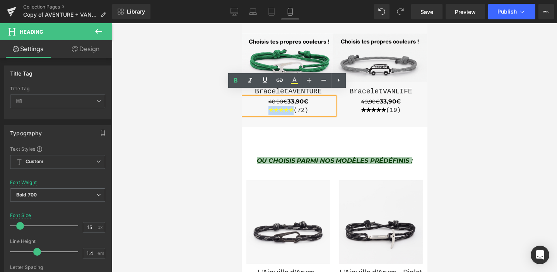
drag, startPoint x: 266, startPoint y: 104, endPoint x: 292, endPoint y: 104, distance: 26.3
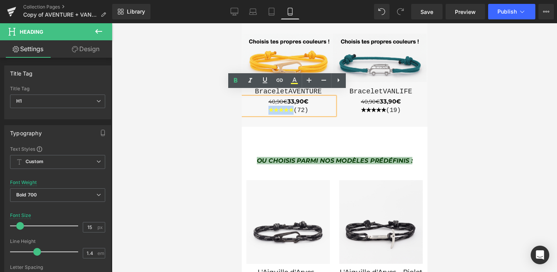
click at [292, 106] on span "★★★★★" at bounding box center [280, 109] width 25 height 7
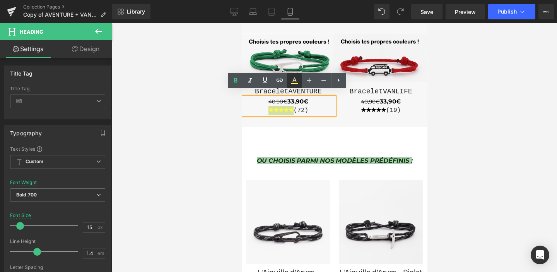
click at [297, 79] on icon at bounding box center [294, 80] width 9 height 9
type input "100"
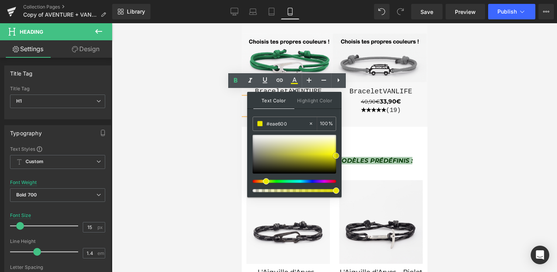
type input "#efeb00"
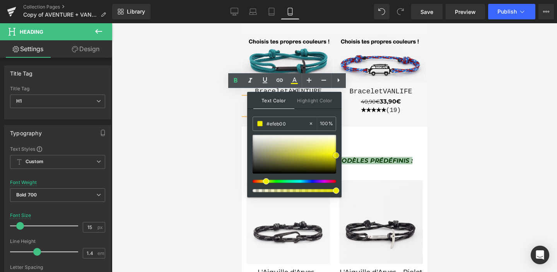
drag, startPoint x: 336, startPoint y: 149, endPoint x: 338, endPoint y: 154, distance: 5.6
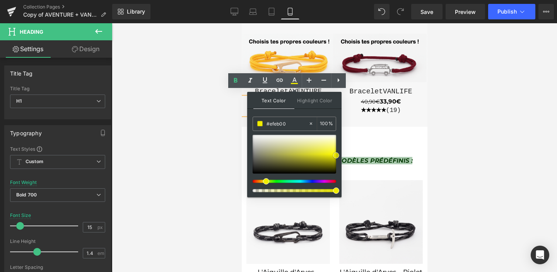
click at [338, 154] on span at bounding box center [336, 155] width 6 height 6
click at [382, 127] on div "ou Choisis parmi nos modèles prédéfinis :" at bounding box center [335, 146] width 186 height 38
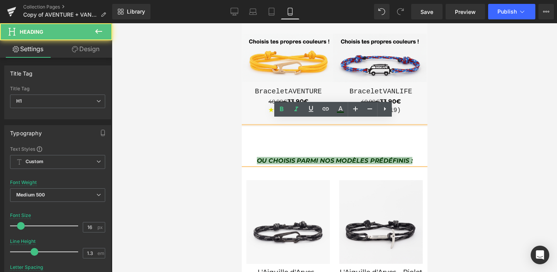
click at [457, 127] on div at bounding box center [335, 147] width 446 height 249
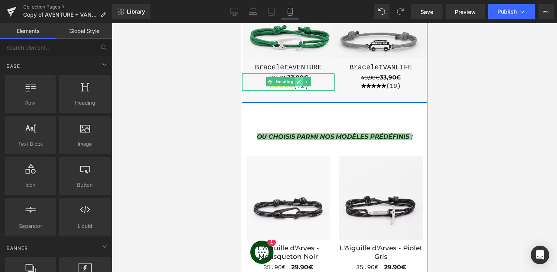
scroll to position [358, 0]
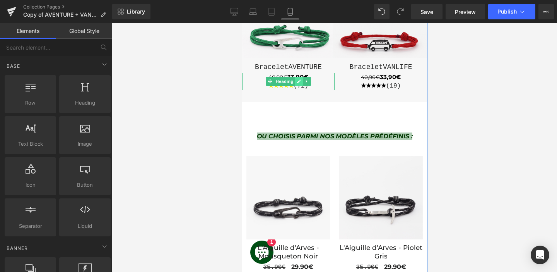
click at [295, 77] on link at bounding box center [299, 81] width 8 height 9
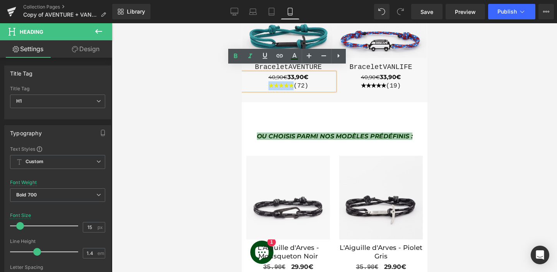
drag, startPoint x: 276, startPoint y: 78, endPoint x: 266, endPoint y: 79, distance: 10.1
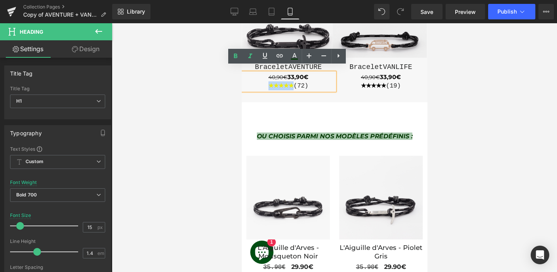
click at [268, 82] on span "★★★★★" at bounding box center [280, 85] width 25 height 7
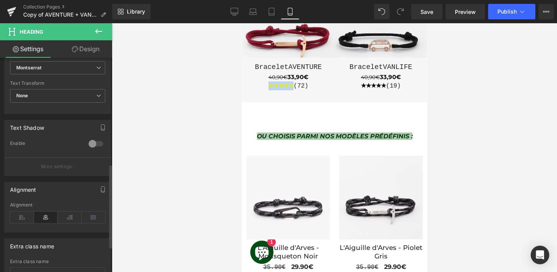
scroll to position [213, 0]
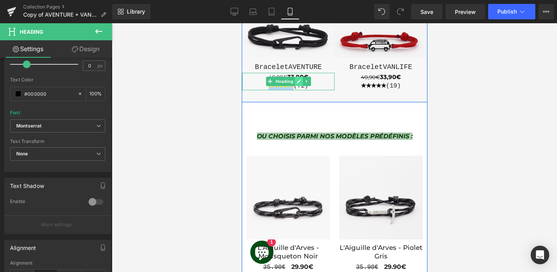
click at [298, 79] on icon at bounding box center [299, 81] width 4 height 4
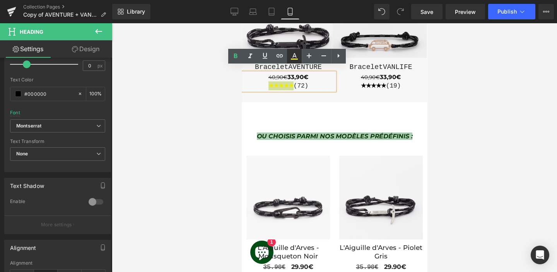
click at [295, 56] on icon at bounding box center [295, 55] width 4 height 5
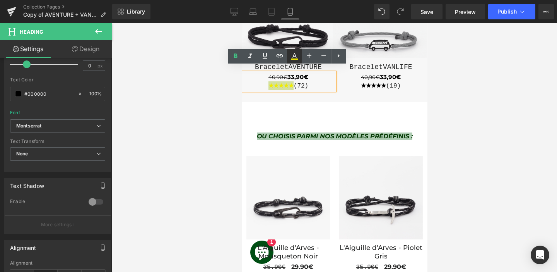
type input "100"
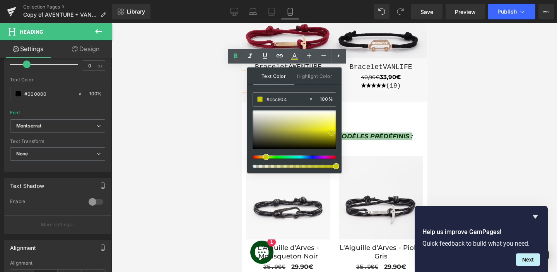
type input "#c8c503"
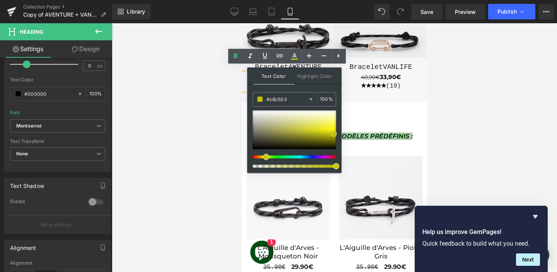
click at [331, 133] on span at bounding box center [334, 133] width 6 height 6
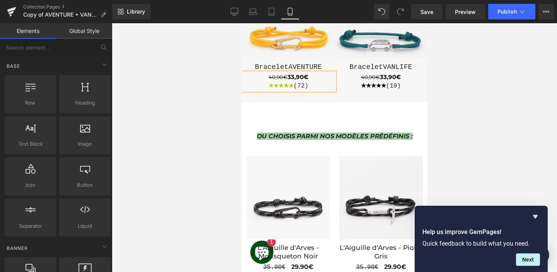
click at [444, 105] on div at bounding box center [335, 147] width 446 height 249
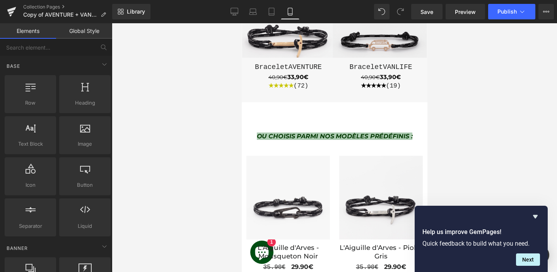
click at [400, 106] on div "ou Choisis parmi nos modèles prédéfinis :" at bounding box center [335, 121] width 186 height 38
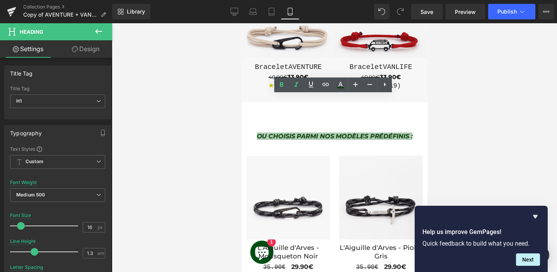
click at [229, 101] on div at bounding box center [335, 147] width 446 height 249
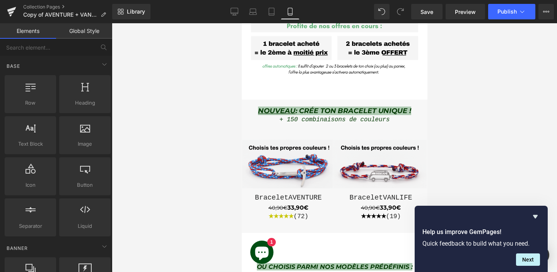
scroll to position [230, 0]
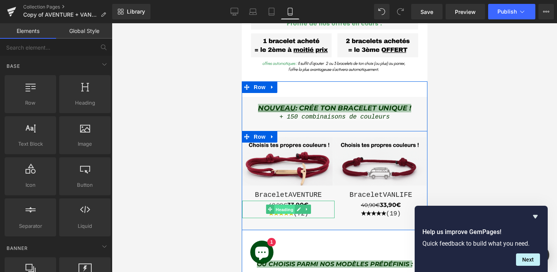
click at [291, 207] on span "Heading" at bounding box center [284, 209] width 21 height 9
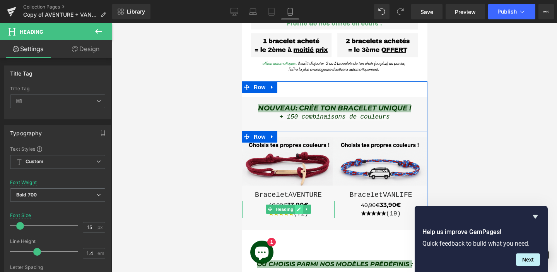
click at [297, 207] on icon at bounding box center [299, 209] width 4 height 4
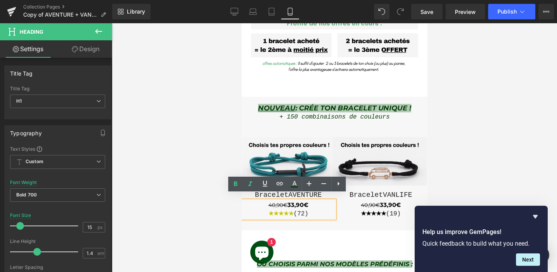
click at [286, 209] on span "★★★★★" at bounding box center [280, 212] width 25 height 7
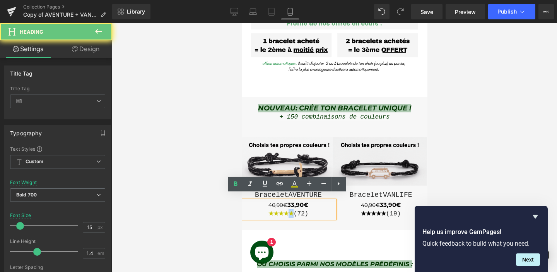
click at [286, 209] on span "★★★★★" at bounding box center [280, 212] width 25 height 7
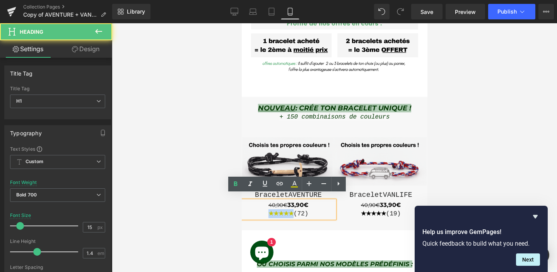
drag, startPoint x: 265, startPoint y: 206, endPoint x: 293, endPoint y: 206, distance: 28.3
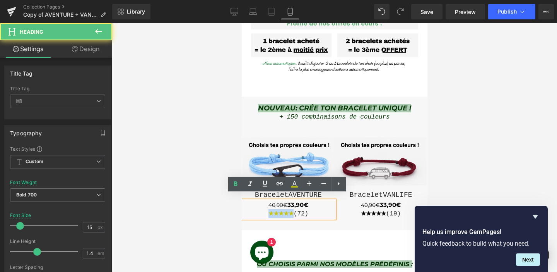
click at [293, 209] on span "★★★★★" at bounding box center [280, 212] width 25 height 7
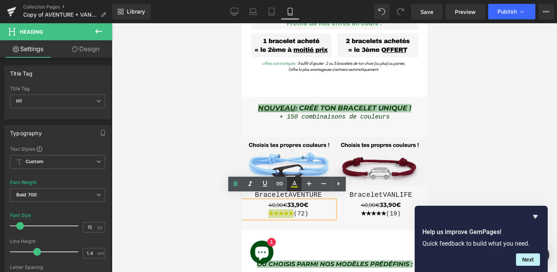
click at [298, 185] on icon at bounding box center [294, 183] width 9 height 9
type input "100"
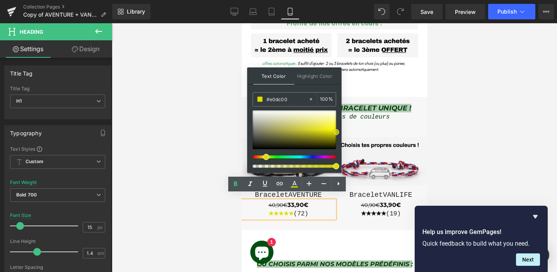
drag, startPoint x: 334, startPoint y: 133, endPoint x: 340, endPoint y: 131, distance: 6.0
click at [340, 131] on div "Text Color Highlight Color rgba(224, 220, 0, 1) #e0dc00 100 % transparent trans…" at bounding box center [294, 119] width 94 height 105
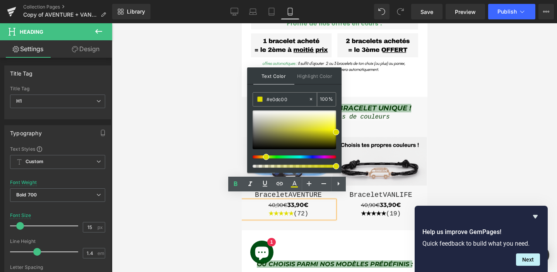
click at [280, 100] on input "#e0dc00" at bounding box center [288, 99] width 42 height 9
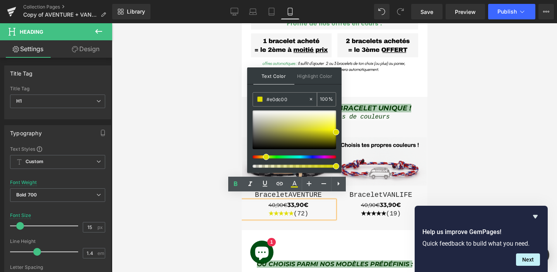
click at [280, 100] on input "#e0dc00" at bounding box center [288, 99] width 42 height 9
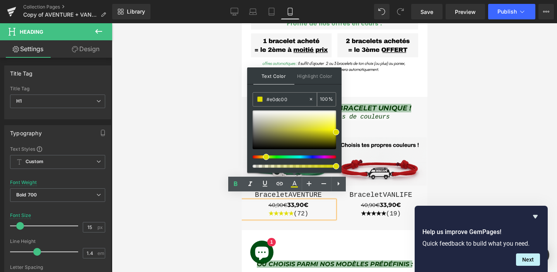
click at [280, 100] on input "#e0dc00" at bounding box center [288, 99] width 42 height 9
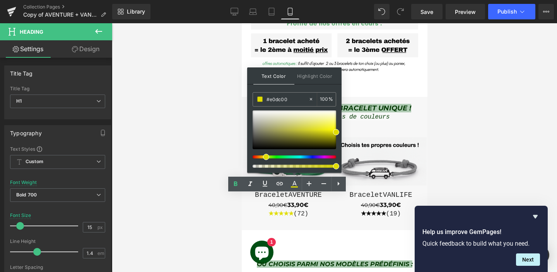
click at [458, 108] on div at bounding box center [335, 147] width 446 height 249
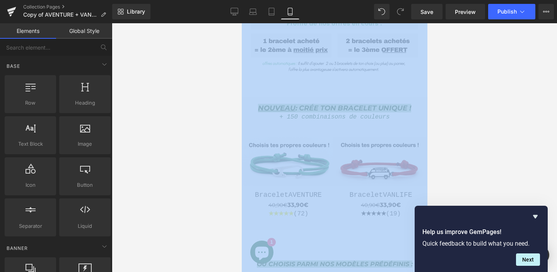
click at [458, 108] on div at bounding box center [335, 147] width 446 height 249
click at [406, 129] on div at bounding box center [335, 130] width 186 height 2
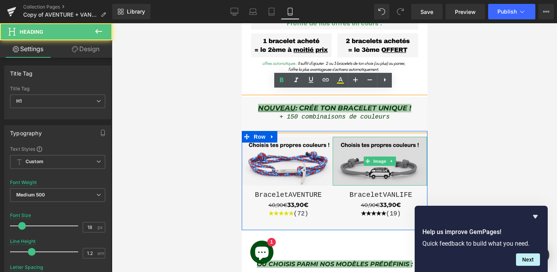
click at [357, 177] on img at bounding box center [380, 161] width 94 height 49
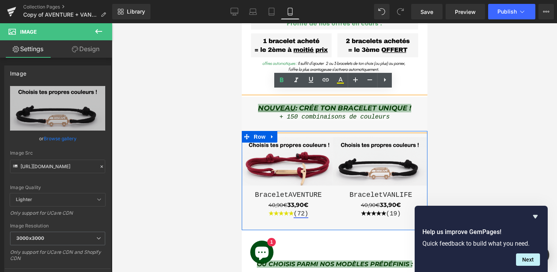
click at [300, 205] on link at bounding box center [299, 208] width 8 height 9
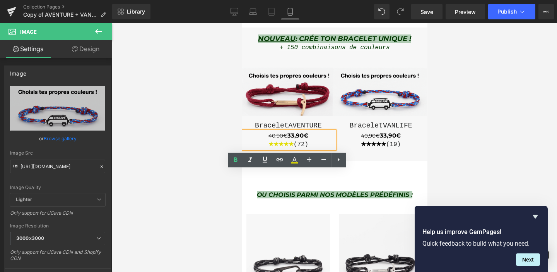
scroll to position [314, 0]
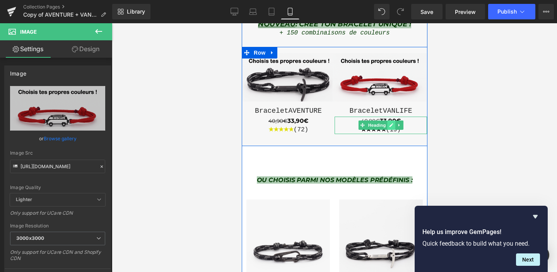
click at [390, 123] on icon at bounding box center [391, 125] width 4 height 4
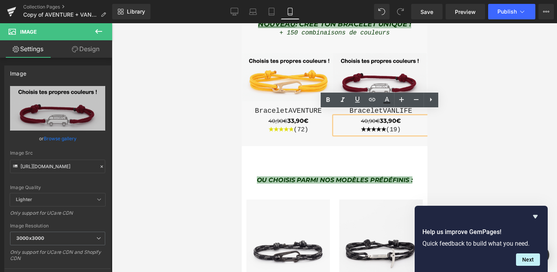
click at [374, 125] on h1 "★★★★★ (19)" at bounding box center [380, 129] width 93 height 9
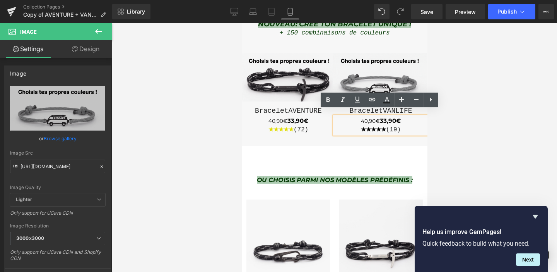
click at [374, 125] on h1 "★★★★★ (19)" at bounding box center [380, 129] width 93 height 9
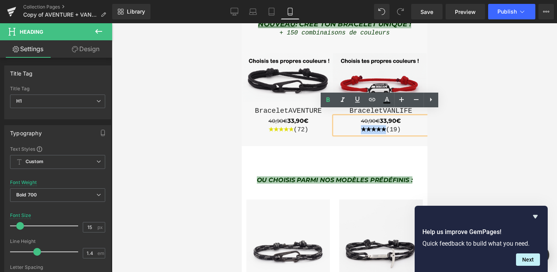
drag, startPoint x: 385, startPoint y: 123, endPoint x: 359, endPoint y: 123, distance: 25.9
click at [359, 125] on h1 "★★★★★ (19)" at bounding box center [380, 129] width 93 height 9
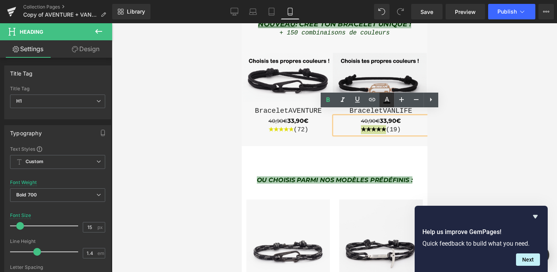
click at [387, 105] on link at bounding box center [387, 100] width 15 height 15
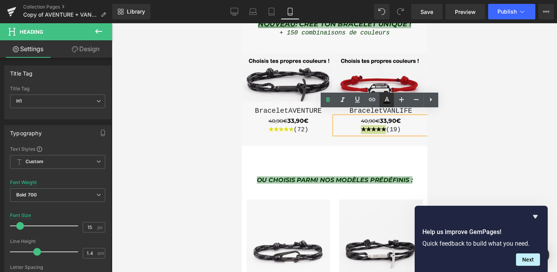
type input "#000000"
type input "100"
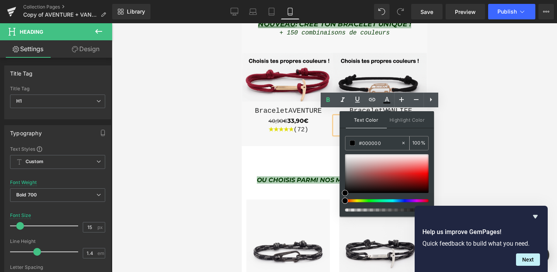
click at [374, 142] on input "#000000" at bounding box center [380, 143] width 42 height 9
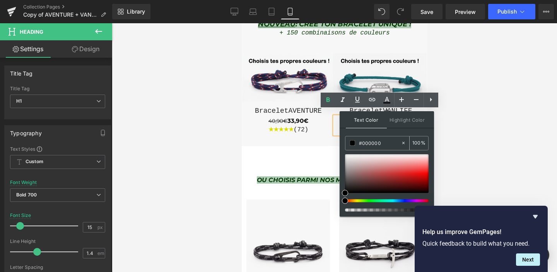
click at [374, 142] on input "#000000" at bounding box center [380, 143] width 42 height 9
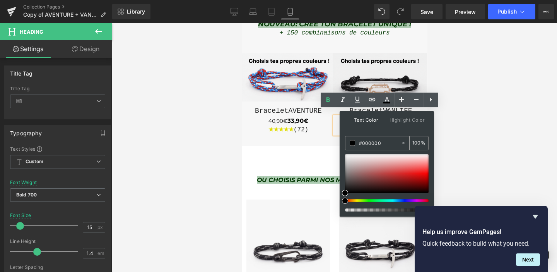
paste input "#e0dc"
type input "##e0dc00"
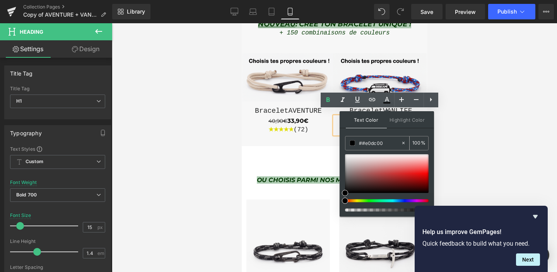
type input "0"
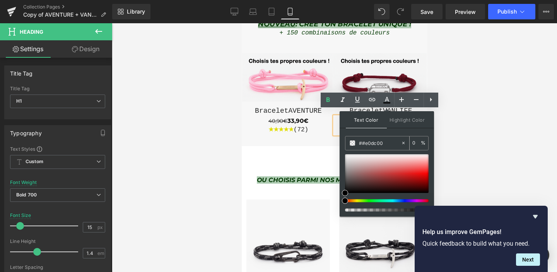
click at [364, 142] on input "##e0dc00" at bounding box center [380, 143] width 42 height 9
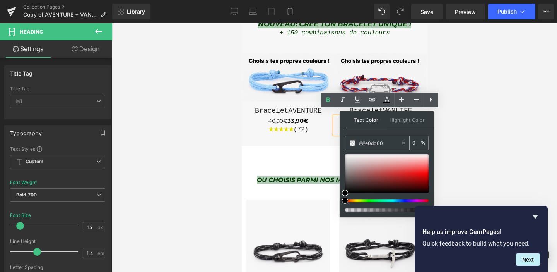
type input "#e0dc00"
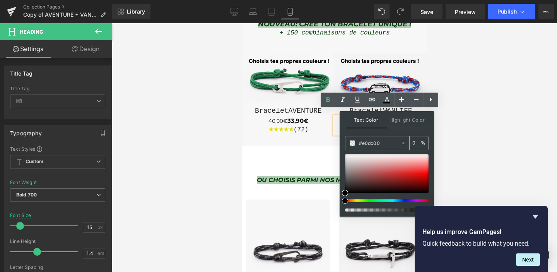
type input "100"
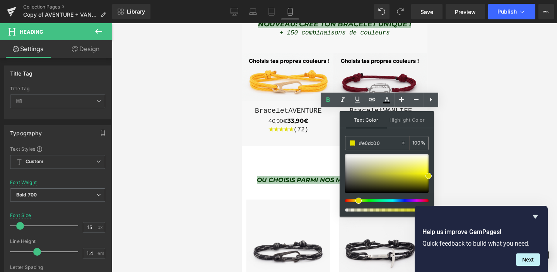
click at [463, 139] on div at bounding box center [335, 147] width 446 height 249
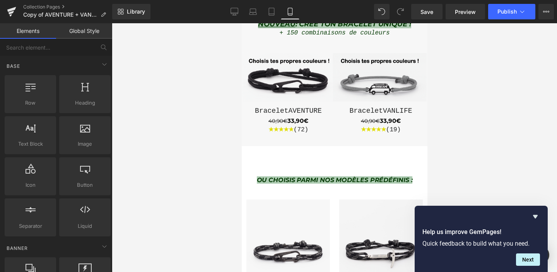
click at [463, 139] on div at bounding box center [335, 147] width 446 height 249
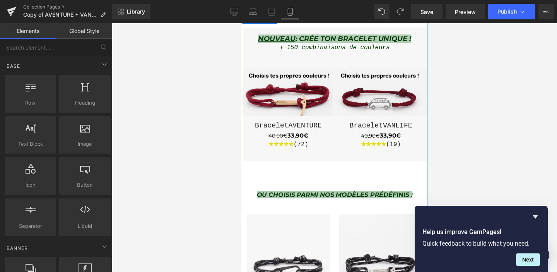
scroll to position [297, 0]
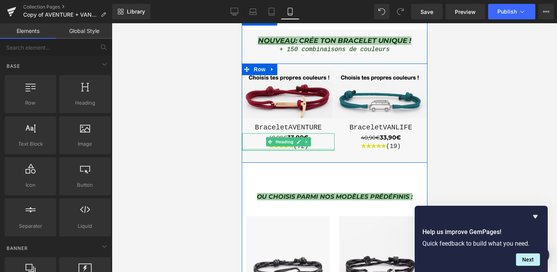
click at [278, 149] on div at bounding box center [288, 150] width 93 height 2
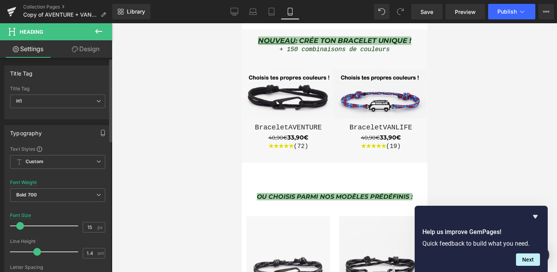
click at [97, 133] on button "button" at bounding box center [103, 132] width 12 height 15
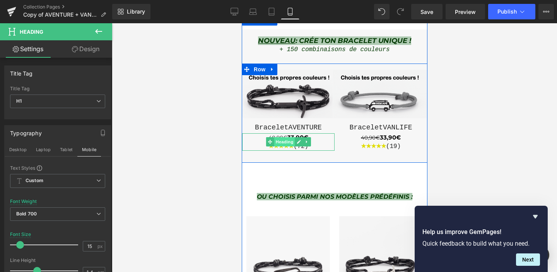
click at [281, 137] on span "Heading" at bounding box center [284, 141] width 21 height 9
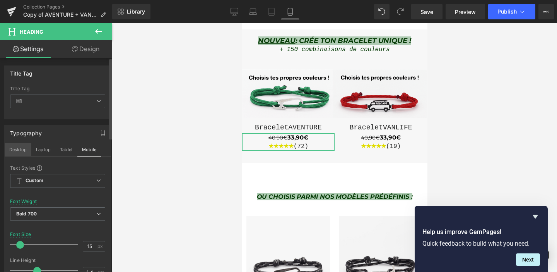
click at [19, 150] on button "Desktop" at bounding box center [18, 149] width 27 height 13
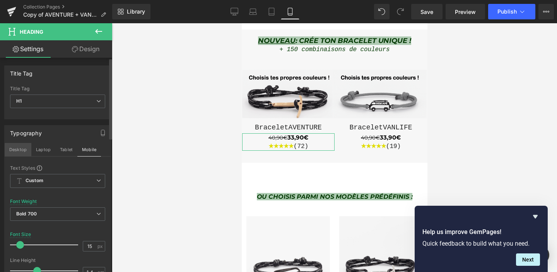
type input "16"
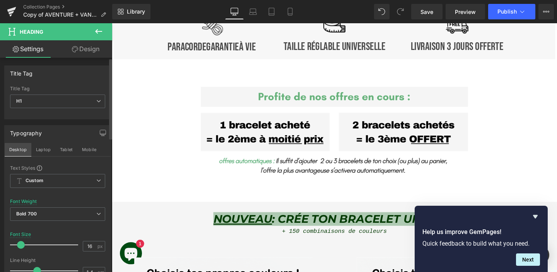
scroll to position [549, 0]
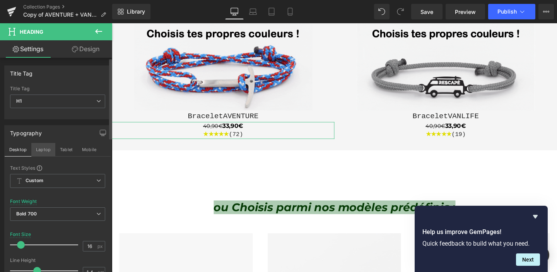
click at [39, 150] on button "Laptop" at bounding box center [43, 149] width 24 height 13
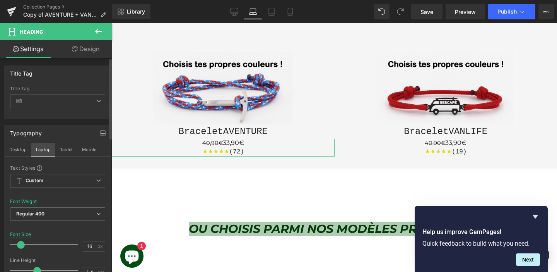
scroll to position [571, 0]
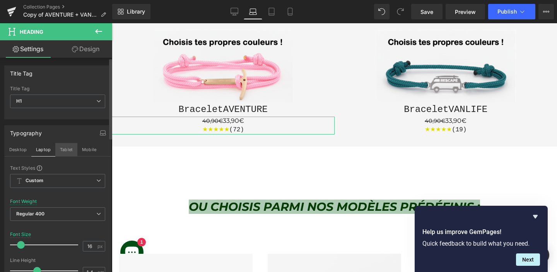
click at [65, 147] on button "Tablet" at bounding box center [66, 149] width 22 height 13
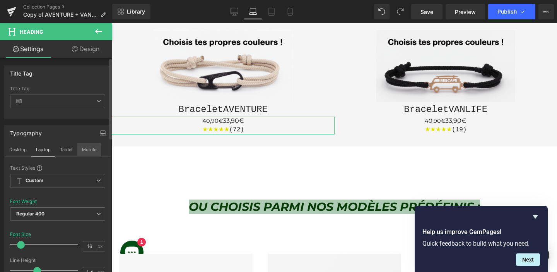
type input "100"
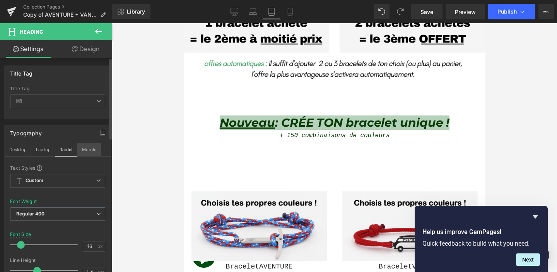
scroll to position [709, 0]
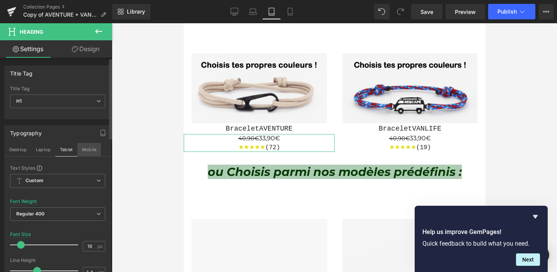
drag, startPoint x: 141, startPoint y: 103, endPoint x: 84, endPoint y: 149, distance: 73.5
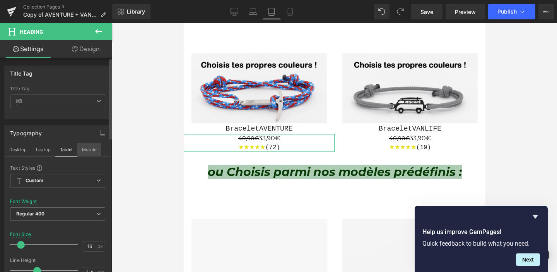
click at [84, 149] on button "Mobile" at bounding box center [89, 149] width 24 height 13
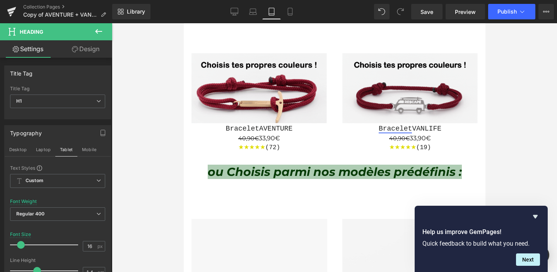
type input "15"
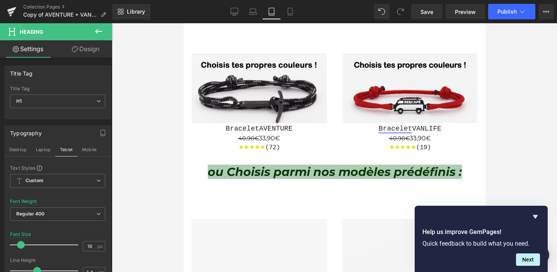
type input "100"
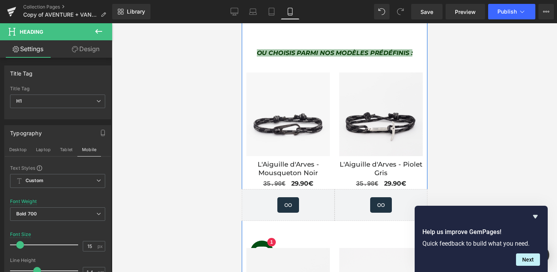
scroll to position [443, 0]
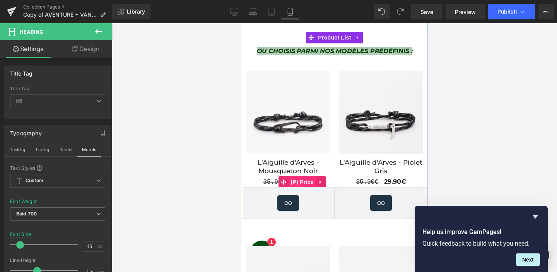
click at [296, 176] on span "(P) Price" at bounding box center [301, 182] width 27 height 12
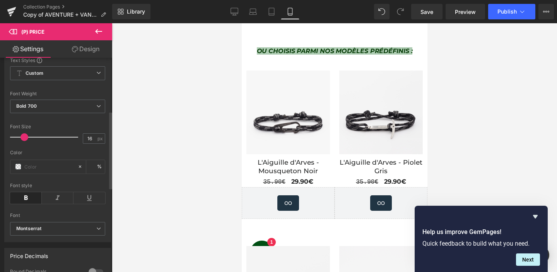
scroll to position [154, 0]
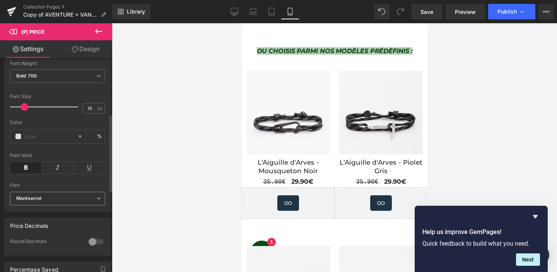
click at [37, 202] on icon "Montserrat" at bounding box center [28, 198] width 25 height 7
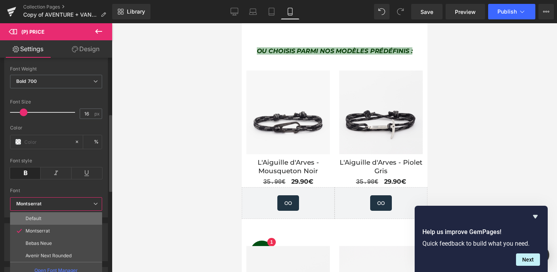
click at [34, 218] on p "Default" at bounding box center [34, 218] width 16 height 5
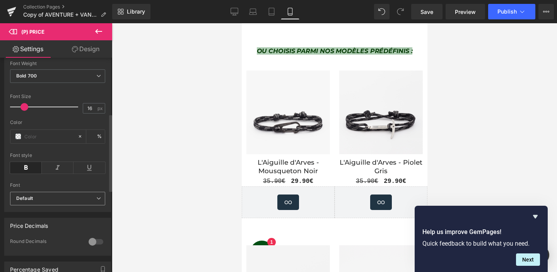
click at [45, 202] on b "Default" at bounding box center [56, 198] width 80 height 7
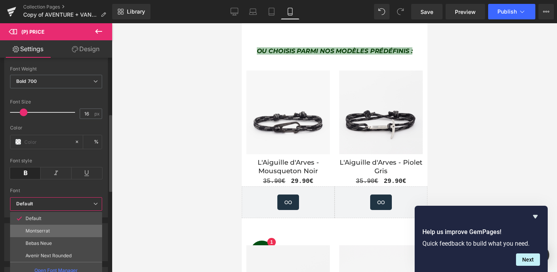
click at [35, 231] on p "Montserrat" at bounding box center [38, 230] width 24 height 5
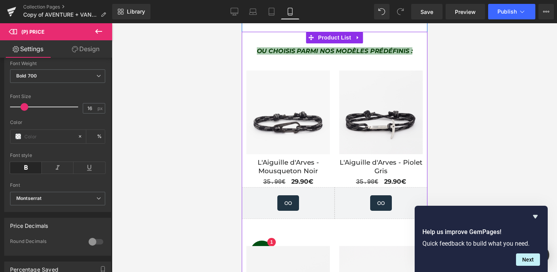
click at [269, 178] on span "35.90€" at bounding box center [274, 181] width 22 height 7
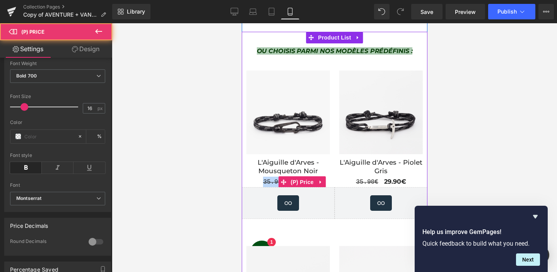
click at [269, 178] on span "35.90€" at bounding box center [274, 181] width 22 height 7
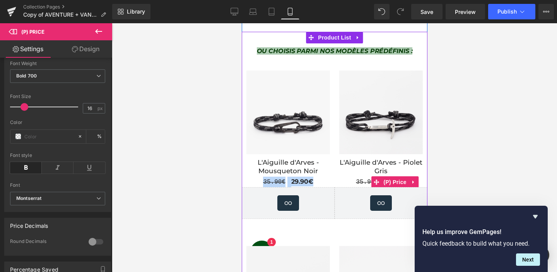
click at [362, 178] on span "35.90€" at bounding box center [367, 181] width 22 height 7
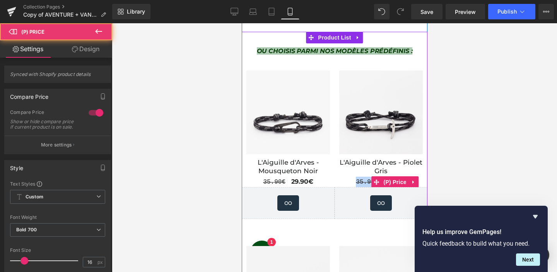
click at [362, 178] on span "35.90€" at bounding box center [367, 181] width 22 height 7
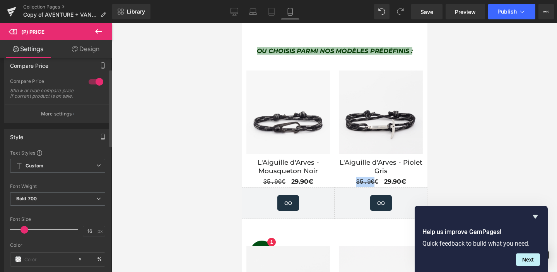
scroll to position [0, 0]
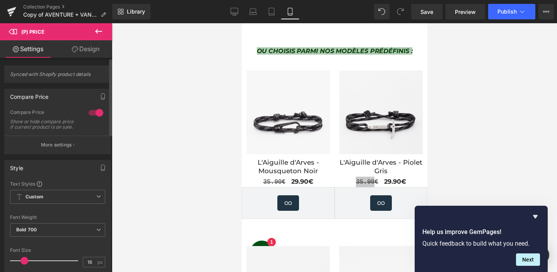
click at [94, 113] on div at bounding box center [96, 112] width 19 height 12
click at [501, 16] on button "Publish" at bounding box center [512, 11] width 47 height 15
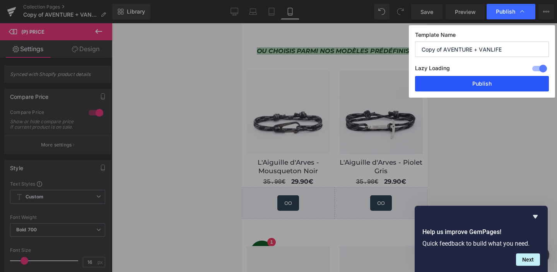
click at [478, 82] on button "Publish" at bounding box center [482, 83] width 134 height 15
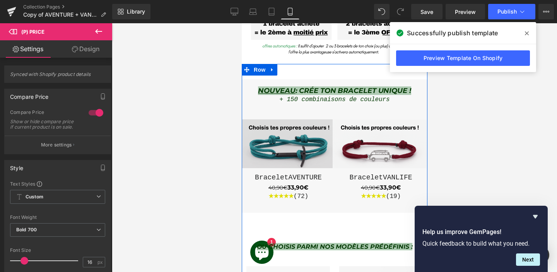
scroll to position [246, 0]
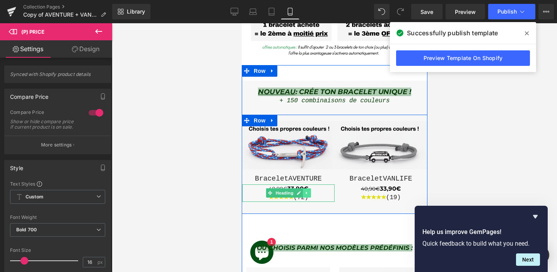
click at [303, 190] on link at bounding box center [307, 192] width 8 height 9
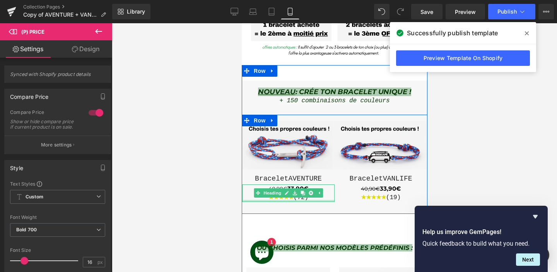
click at [304, 200] on div at bounding box center [288, 201] width 93 height 2
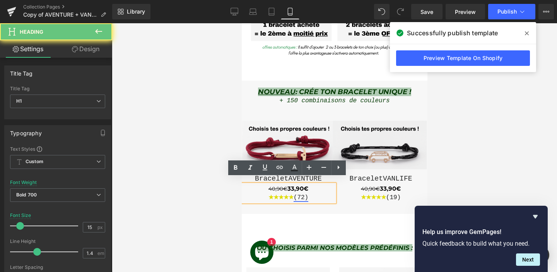
click at [304, 194] on link "(72)" at bounding box center [300, 197] width 15 height 7
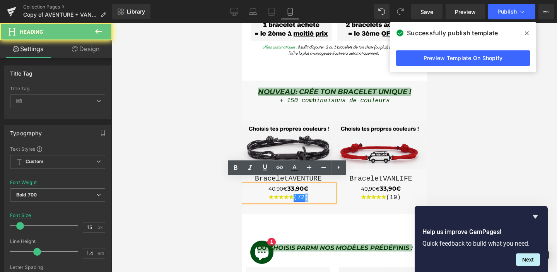
click at [304, 194] on link "(72)" at bounding box center [300, 197] width 15 height 7
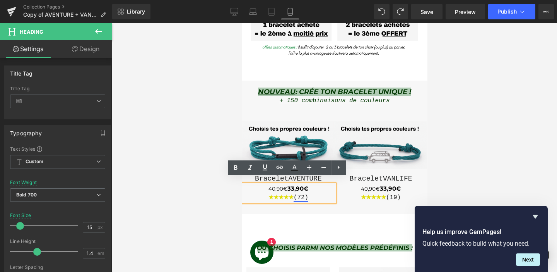
click at [302, 194] on link "(72)" at bounding box center [300, 197] width 15 height 7
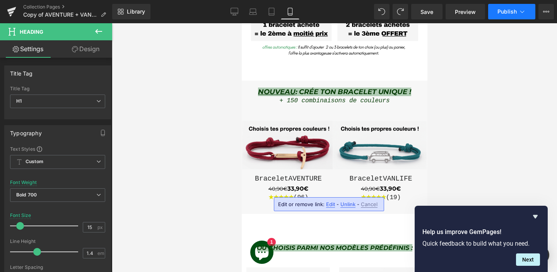
click at [508, 15] on button "Publish" at bounding box center [512, 11] width 47 height 15
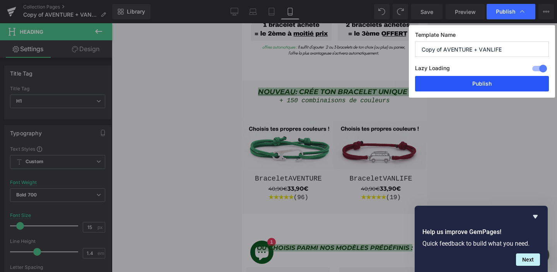
click at [479, 78] on button "Publish" at bounding box center [482, 83] width 134 height 15
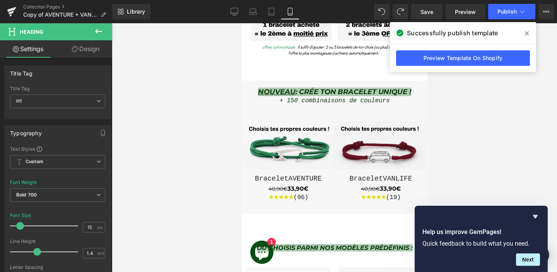
click at [526, 36] on icon at bounding box center [527, 33] width 4 height 6
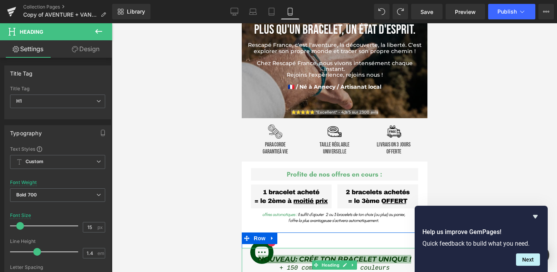
scroll to position [0, 0]
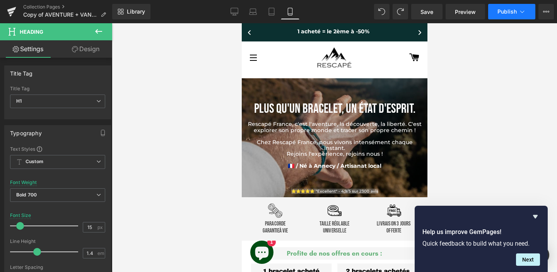
click at [506, 9] on span "Publish" at bounding box center [507, 12] width 19 height 6
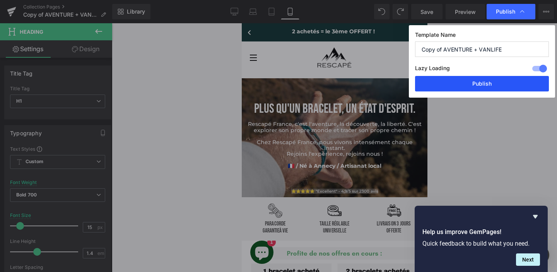
click at [481, 77] on button "Publish" at bounding box center [482, 83] width 134 height 15
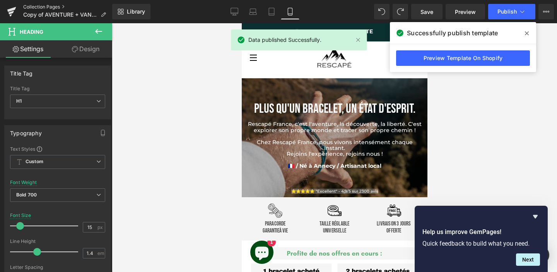
click at [31, 7] on link "Collection Pages" at bounding box center [67, 7] width 89 height 6
